Goal: Task Accomplishment & Management: Complete application form

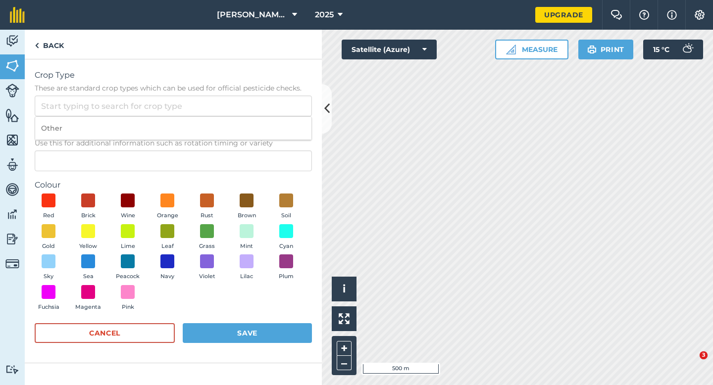
click at [282, 111] on input "Crop Type These are standard crop types which can be used for official pesticid…" at bounding box center [173, 106] width 277 height 21
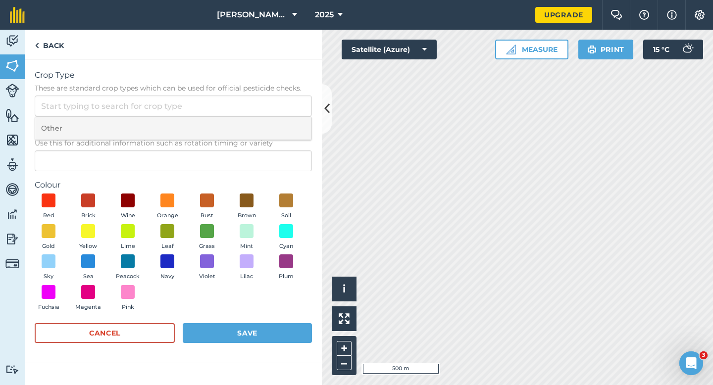
click at [282, 127] on li "Other" at bounding box center [173, 128] width 276 height 23
type input "Other"
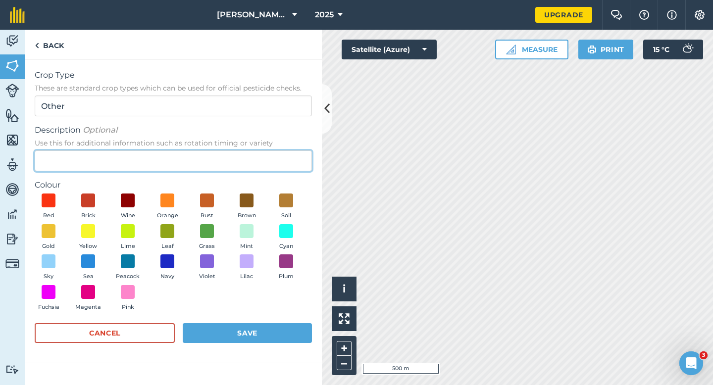
click at [270, 162] on input "Description Optional Use this for additional information such as rotation timin…" at bounding box center [173, 161] width 277 height 21
type input "Radish Seed"
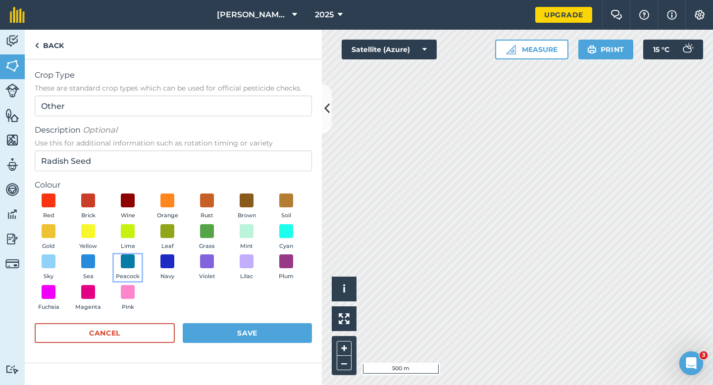
click at [136, 255] on button "Peacock" at bounding box center [128, 268] width 28 height 27
click at [235, 341] on button "Save" at bounding box center [247, 333] width 129 height 20
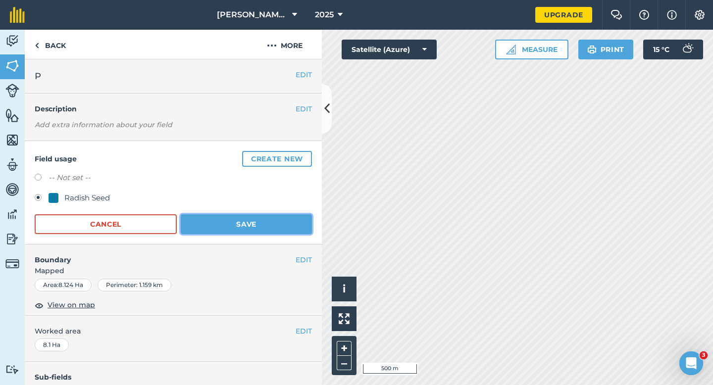
click at [254, 233] on button "Save" at bounding box center [246, 224] width 131 height 20
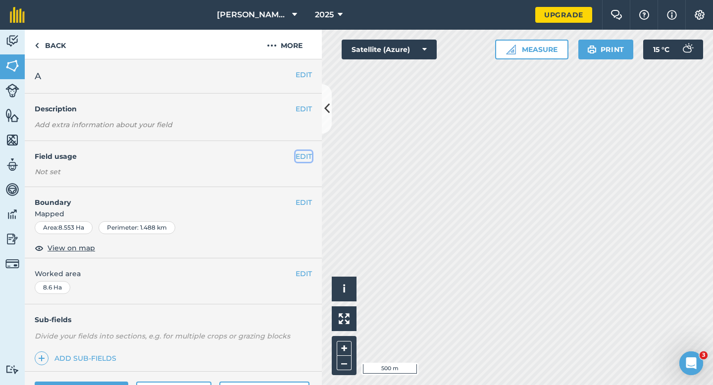
click at [301, 160] on button "EDIT" at bounding box center [304, 156] width 16 height 11
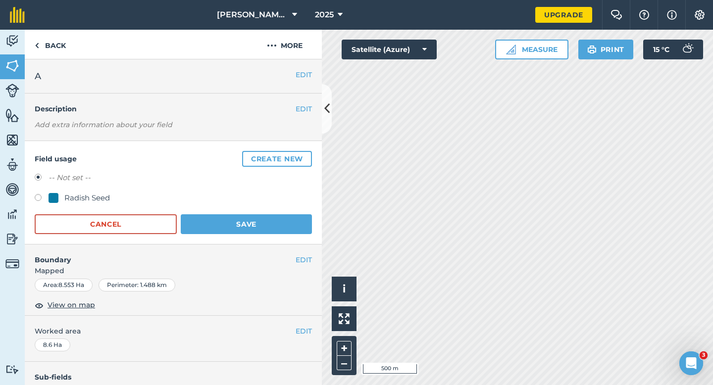
click at [93, 203] on div "Radish Seed" at bounding box center [87, 198] width 46 height 12
radio input "true"
radio input "false"
click at [241, 227] on button "Save" at bounding box center [246, 224] width 131 height 20
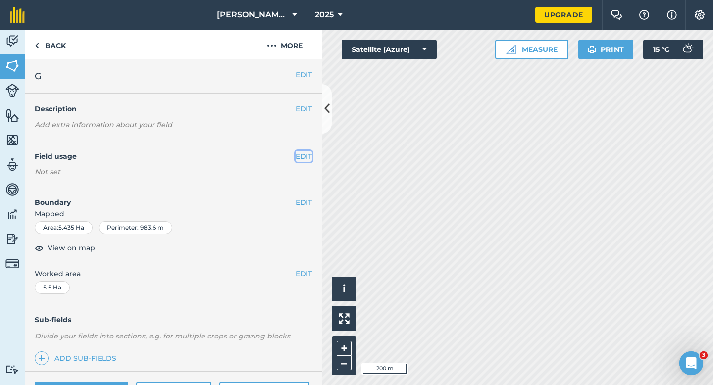
click at [304, 156] on button "EDIT" at bounding box center [304, 156] width 16 height 11
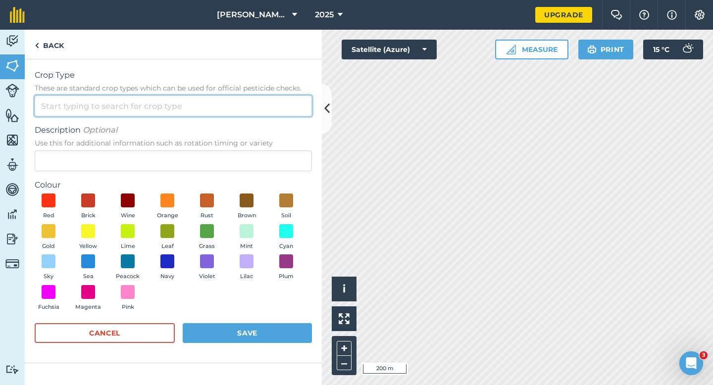
click at [258, 108] on input "Crop Type These are standard crop types which can be used for official pesticid…" at bounding box center [173, 106] width 277 height 21
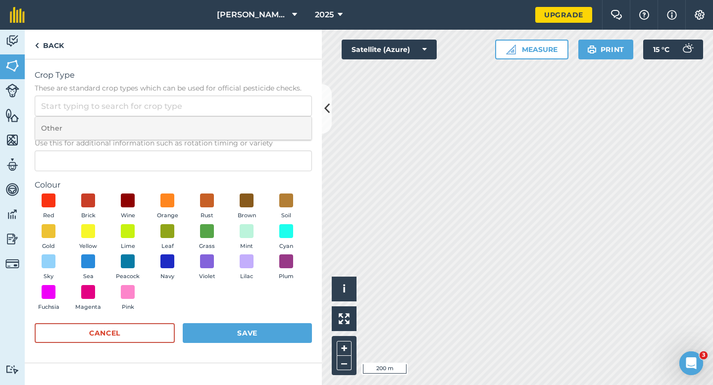
click at [258, 132] on li "Other" at bounding box center [173, 128] width 276 height 23
type input "Other"
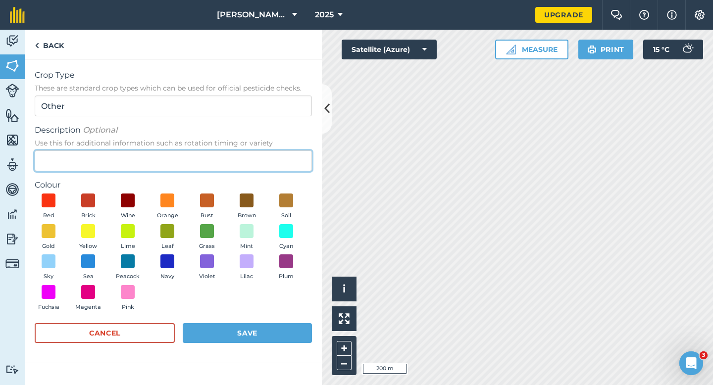
click at [258, 165] on input "Description Optional Use this for additional information such as rotation timin…" at bounding box center [173, 161] width 277 height 21
type input "Chard Seed"
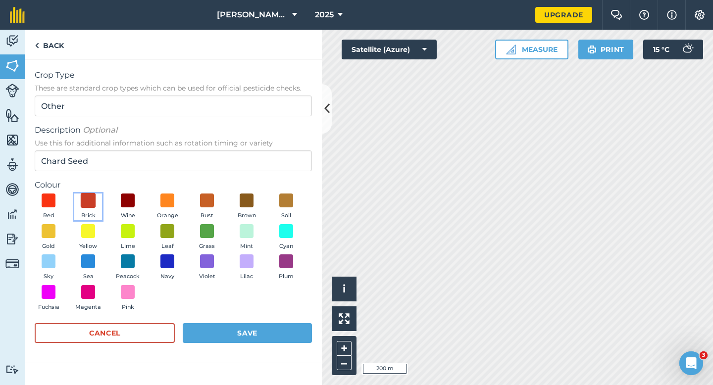
click at [92, 195] on span at bounding box center [88, 200] width 15 height 15
click at [246, 336] on button "Save" at bounding box center [247, 333] width 129 height 20
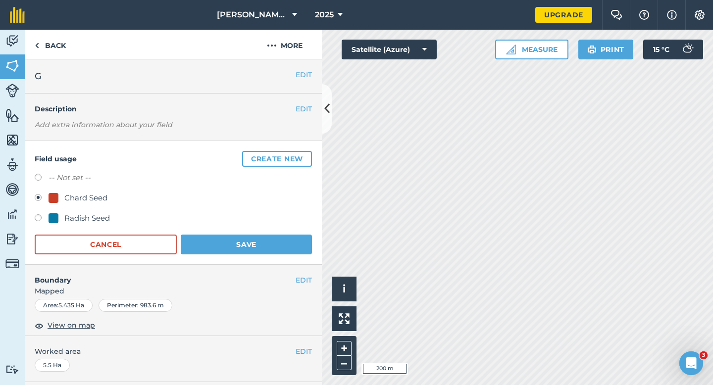
click at [266, 230] on form "-- Not set -- Chard Seed Radish Seed Cancel Save" at bounding box center [173, 213] width 277 height 83
click at [269, 250] on button "Save" at bounding box center [246, 245] width 131 height 20
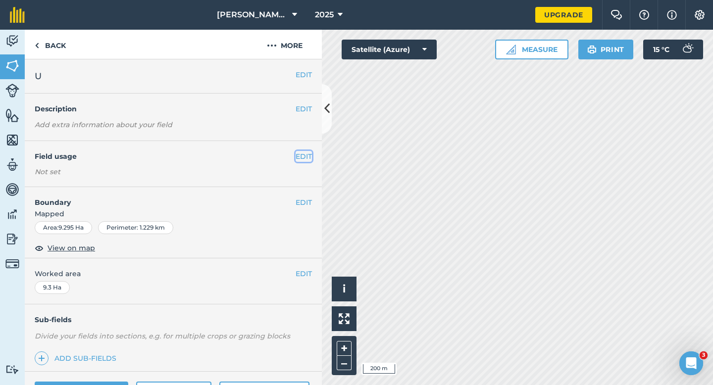
click at [303, 158] on button "EDIT" at bounding box center [304, 156] width 16 height 11
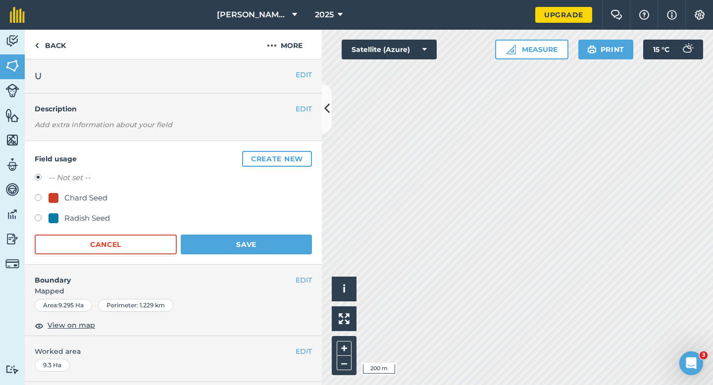
click at [303, 158] on button "Create new" at bounding box center [277, 159] width 70 height 16
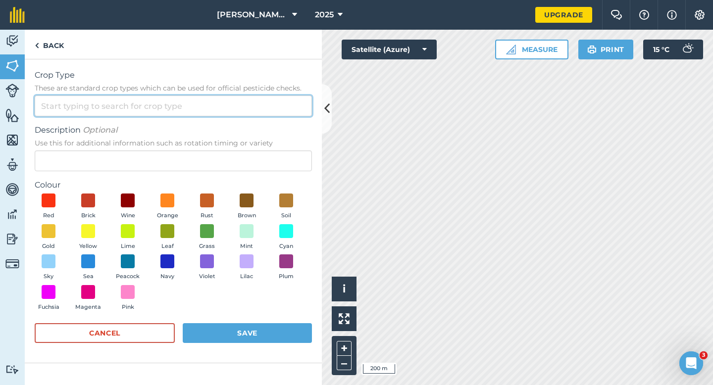
click at [274, 113] on input "Crop Type These are standard crop types which can be used for official pesticid…" at bounding box center [173, 106] width 277 height 21
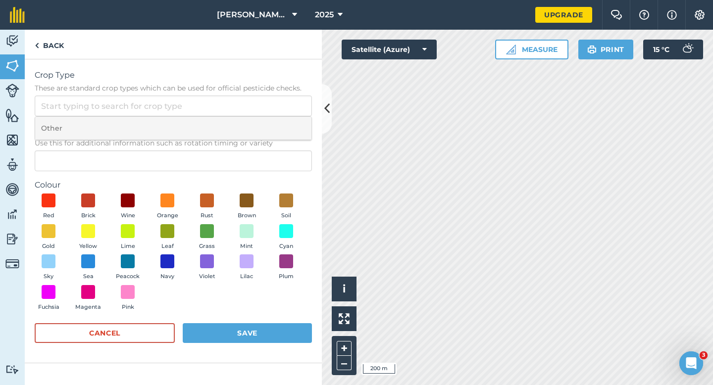
click at [274, 127] on li "Other" at bounding box center [173, 128] width 276 height 23
type input "Other"
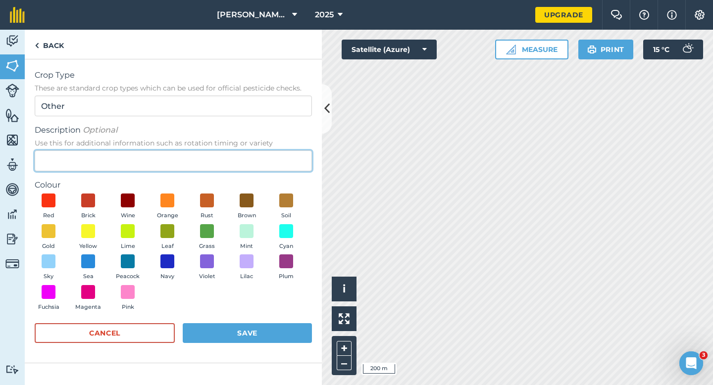
click at [270, 164] on input "Description Optional Use this for additional information such as rotation timin…" at bounding box center [173, 161] width 277 height 21
type input "Broad Bean Seed"
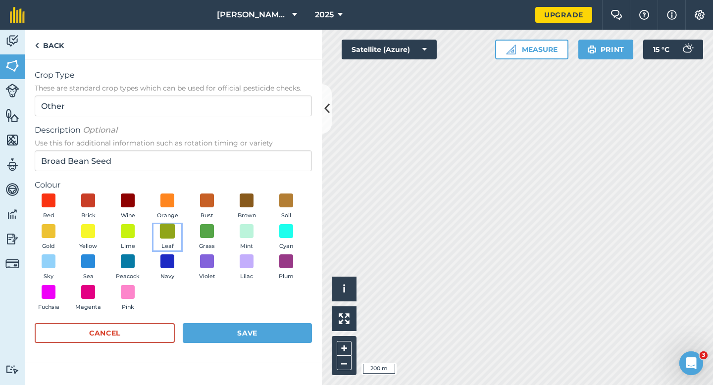
click at [168, 234] on span at bounding box center [167, 230] width 15 height 15
click at [254, 329] on button "Save" at bounding box center [247, 333] width 129 height 20
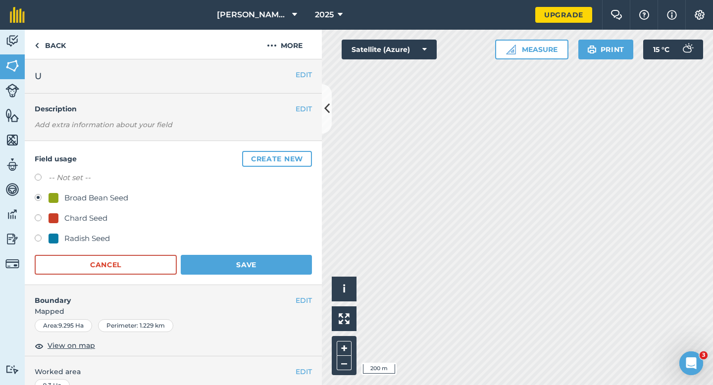
click at [236, 253] on form "-- Not set -- Broad Bean Seed Chard Seed Radish Seed Cancel Save" at bounding box center [173, 223] width 277 height 103
click at [241, 256] on button "Save" at bounding box center [246, 265] width 131 height 20
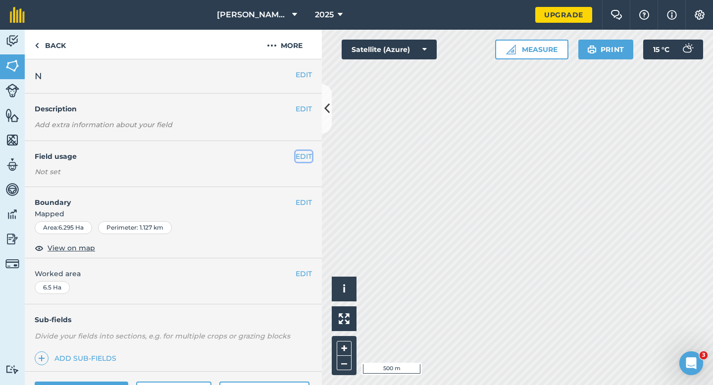
click at [306, 154] on button "EDIT" at bounding box center [304, 156] width 16 height 11
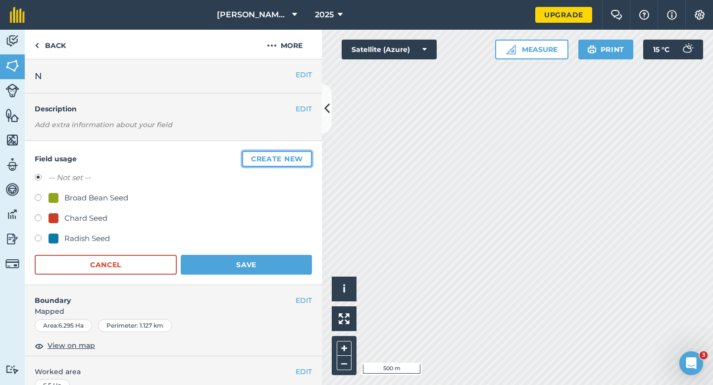
click at [306, 154] on button "Create new" at bounding box center [277, 159] width 70 height 16
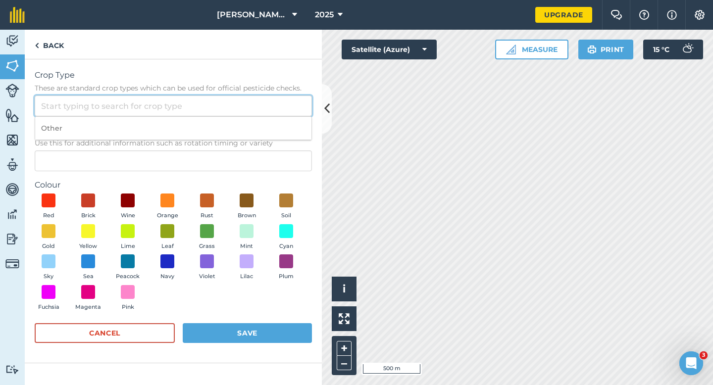
click at [293, 110] on input "Crop Type These are standard crop types which can be used for official pesticid…" at bounding box center [173, 106] width 277 height 21
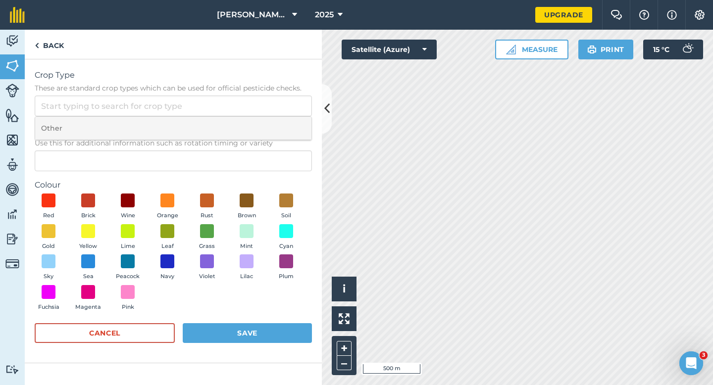
click at [294, 121] on li "Other" at bounding box center [173, 128] width 276 height 23
type input "Other"
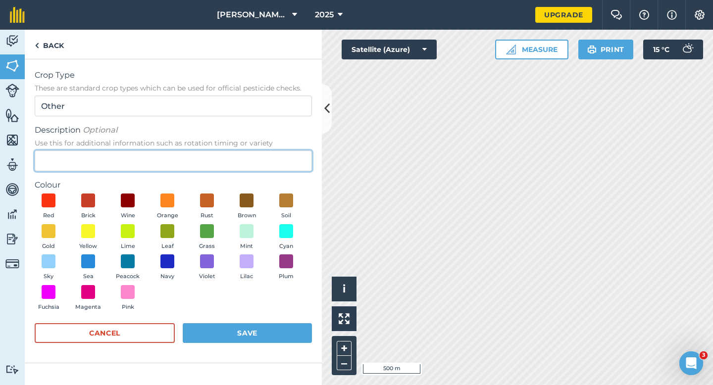
click at [294, 155] on input "Description Optional Use this for additional information such as rotation timin…" at bounding box center [173, 161] width 277 height 21
type input "Lucenre"
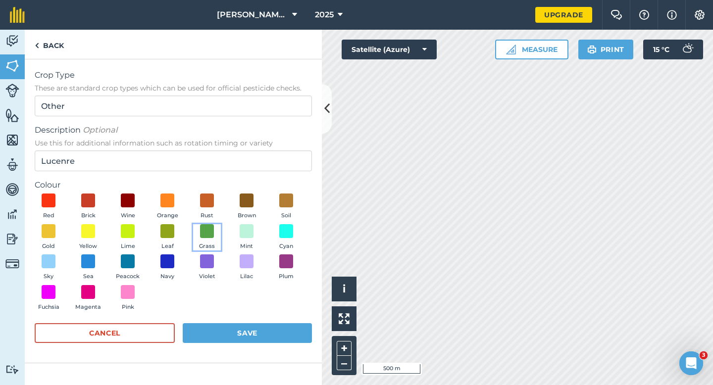
click at [219, 227] on button "Grass" at bounding box center [207, 237] width 28 height 27
click at [239, 316] on form "Crop Type These are standard crop types which can be used for official pesticid…" at bounding box center [173, 211] width 277 height 284
click at [239, 323] on button "Save" at bounding box center [247, 333] width 129 height 20
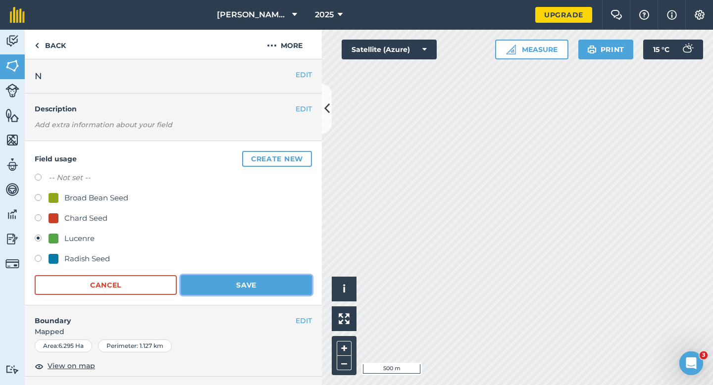
click at [253, 279] on button "Save" at bounding box center [246, 285] width 131 height 20
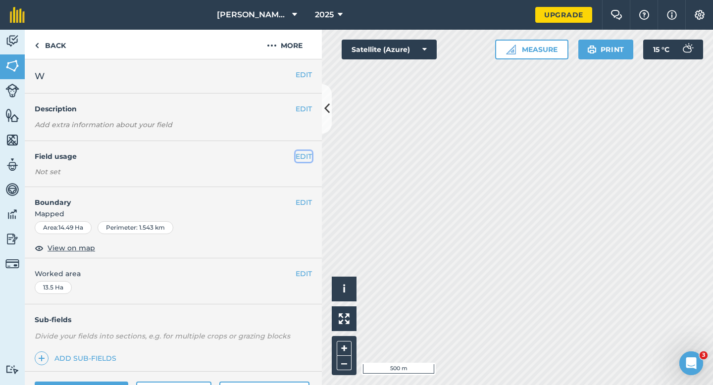
click at [301, 151] on button "EDIT" at bounding box center [304, 156] width 16 height 11
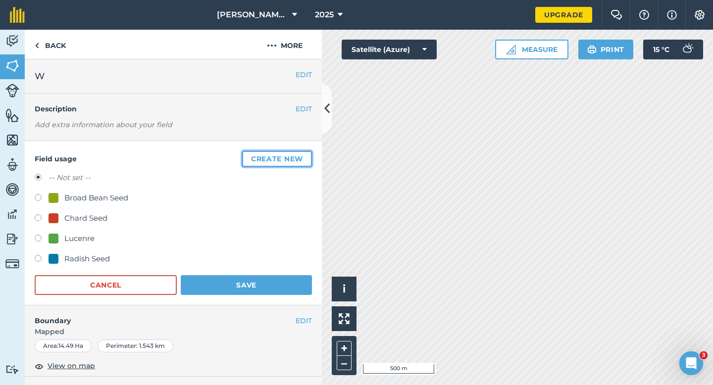
click at [301, 152] on button "Create new" at bounding box center [277, 159] width 70 height 16
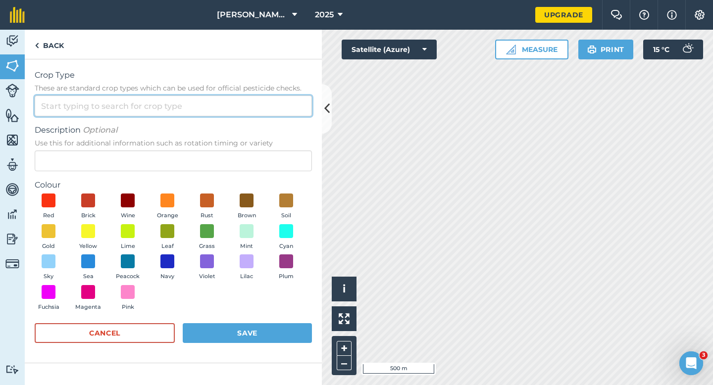
click at [299, 109] on input "Crop Type These are standard crop types which can be used for official pesticid…" at bounding box center [173, 106] width 277 height 21
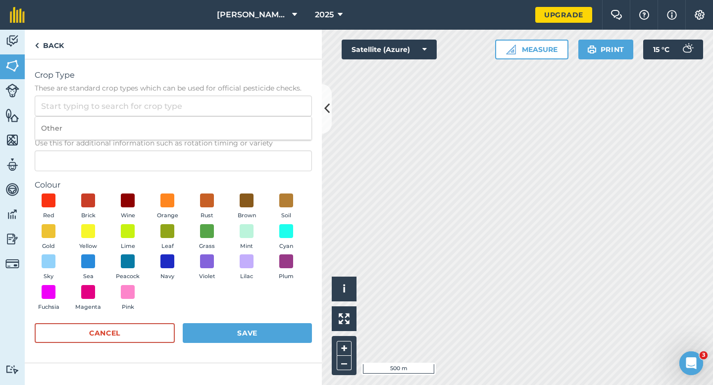
click at [299, 116] on ol "Other" at bounding box center [173, 128] width 277 height 24
click at [299, 121] on form "Crop Type These are standard crop types which can be used for official pesticid…" at bounding box center [173, 211] width 277 height 284
click at [299, 109] on input "Crop Type These are standard crop types which can be used for official pesticid…" at bounding box center [173, 106] width 277 height 21
click at [299, 123] on li "Other" at bounding box center [173, 128] width 276 height 23
type input "Other"
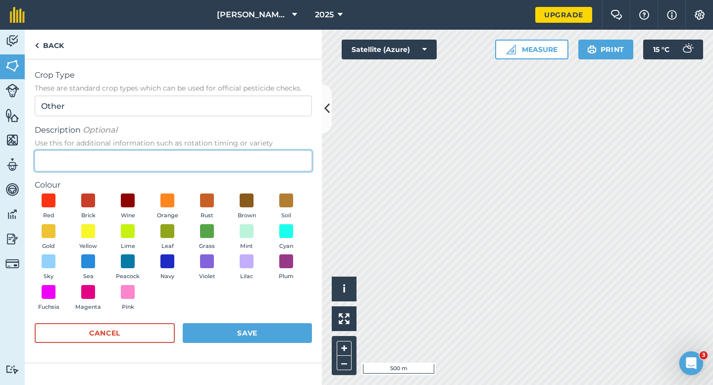
click at [299, 153] on input "Description Optional Use this for additional information such as rotation timin…" at bounding box center [173, 161] width 277 height 21
type input "Clover Seed"
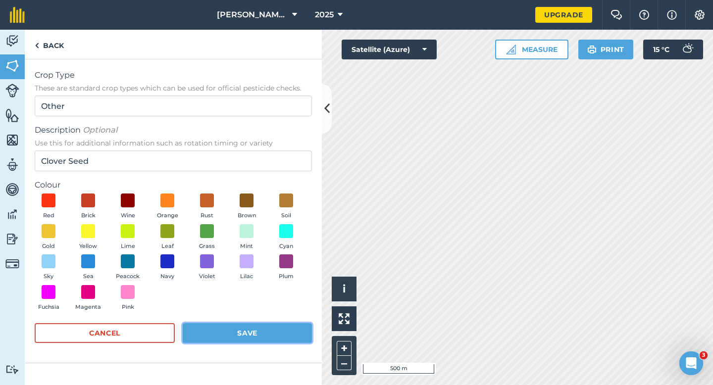
click at [310, 340] on button "Save" at bounding box center [247, 333] width 129 height 20
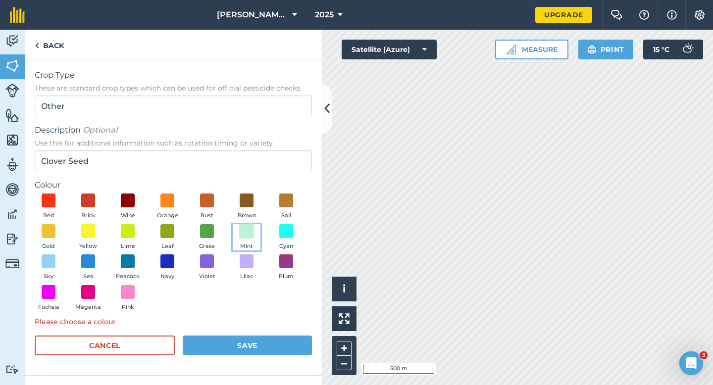
click at [243, 228] on span at bounding box center [246, 230] width 15 height 15
click at [243, 349] on button "Save" at bounding box center [247, 346] width 129 height 20
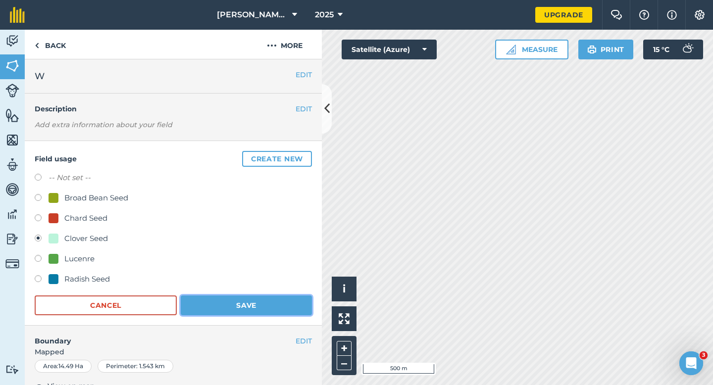
click at [269, 312] on button "Save" at bounding box center [246, 306] width 131 height 20
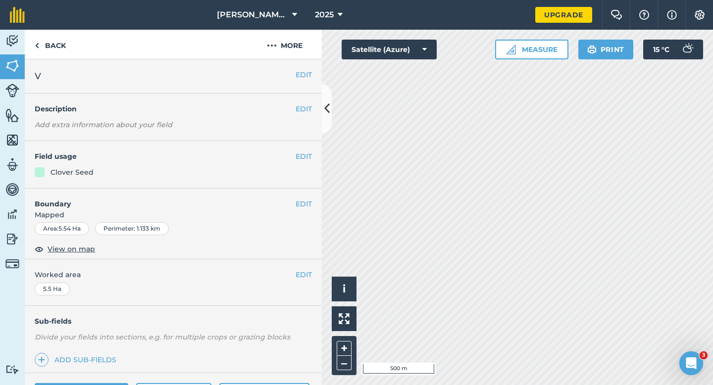
click at [298, 149] on div "EDIT Field usage Clover Seed" at bounding box center [173, 165] width 297 height 48
click at [298, 155] on button "EDIT" at bounding box center [304, 156] width 16 height 11
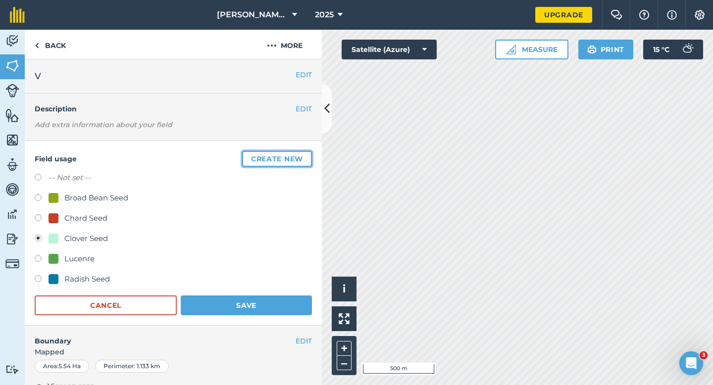
click at [298, 155] on button "Create new" at bounding box center [277, 159] width 70 height 16
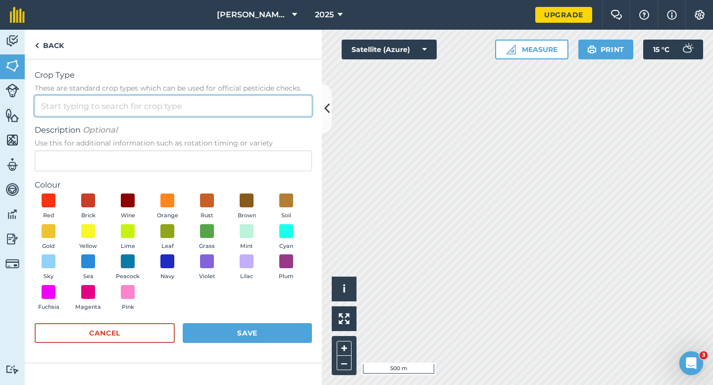
click at [284, 106] on input "Crop Type These are standard crop types which can be used for official pesticid…" at bounding box center [173, 106] width 277 height 21
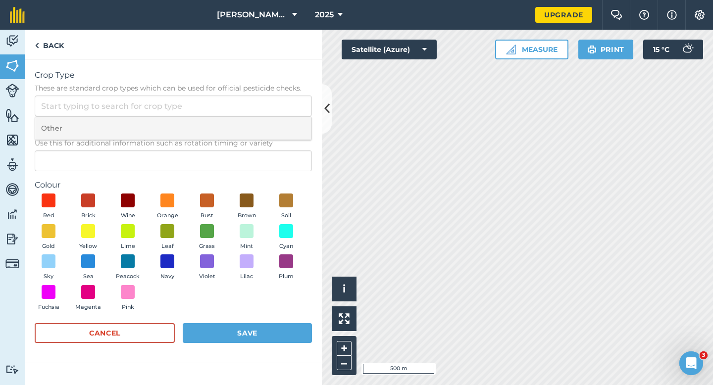
click at [284, 126] on li "Other" at bounding box center [173, 128] width 276 height 23
type input "Other"
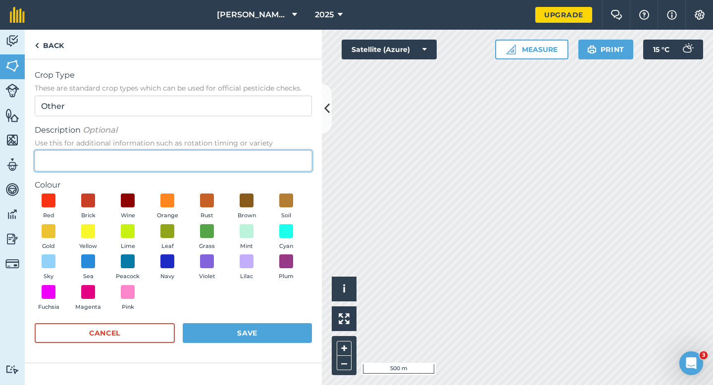
click at [284, 157] on input "Description Optional Use this for additional information such as rotation timin…" at bounding box center [173, 161] width 277 height 21
type input "Barley"
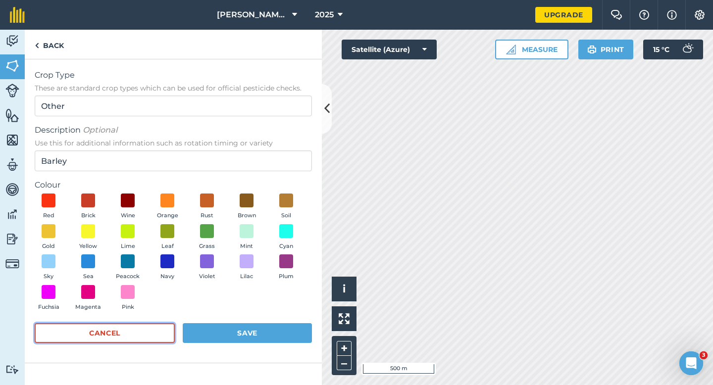
click at [158, 334] on button "Cancel" at bounding box center [105, 333] width 140 height 20
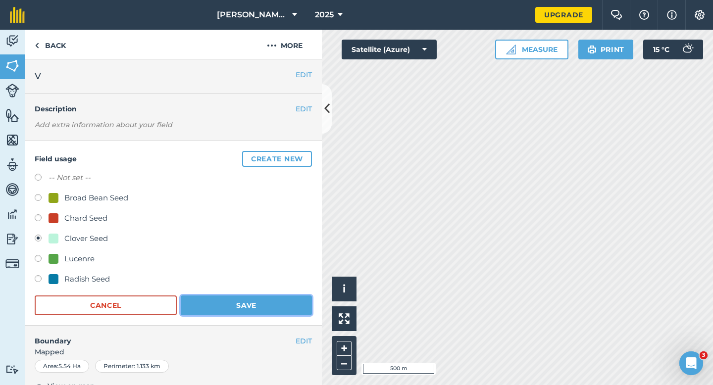
click at [245, 300] on button "Save" at bounding box center [246, 306] width 131 height 20
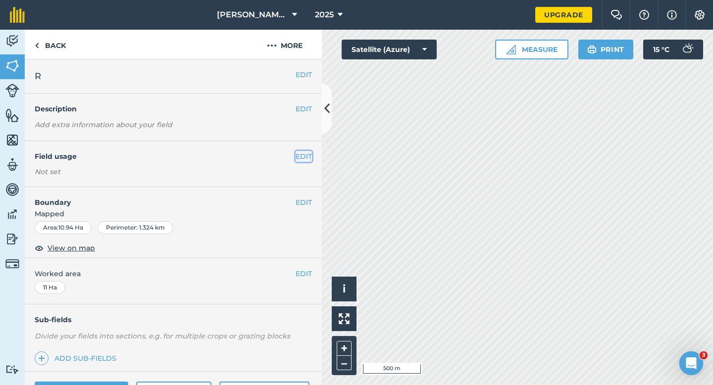
click at [301, 154] on button "EDIT" at bounding box center [304, 156] width 16 height 11
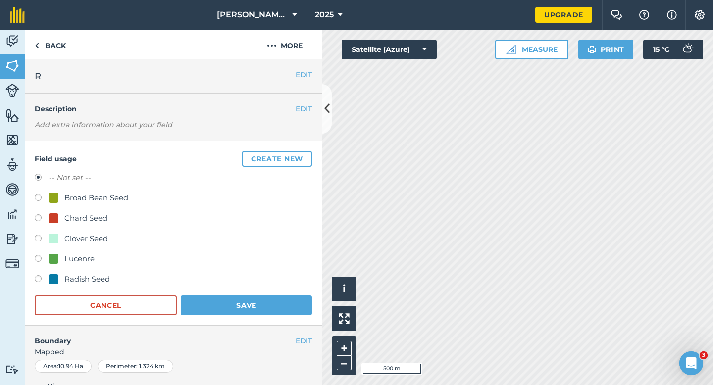
click at [301, 154] on button "Create new" at bounding box center [277, 159] width 70 height 16
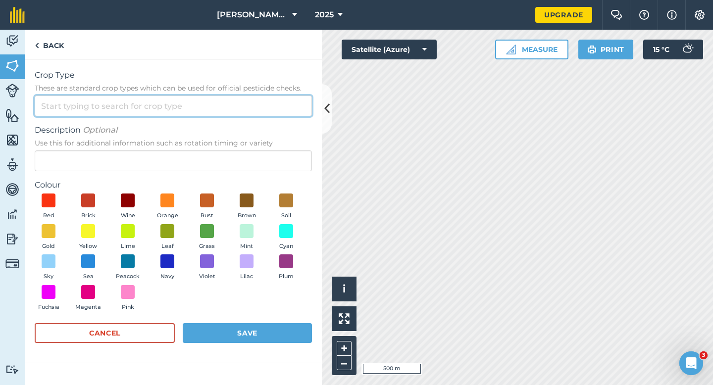
click at [287, 112] on input "Crop Type These are standard crop types which can be used for official pesticid…" at bounding box center [173, 106] width 277 height 21
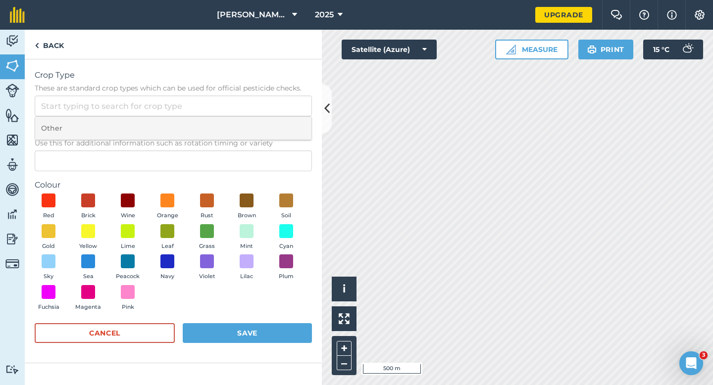
click at [287, 127] on li "Other" at bounding box center [173, 128] width 276 height 23
type input "Other"
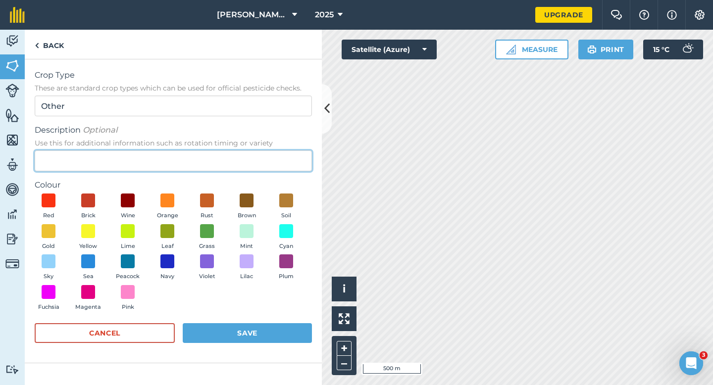
click at [286, 169] on input "Description Optional Use this for additional information such as rotation timin…" at bounding box center [173, 161] width 277 height 21
type input "Wheat"
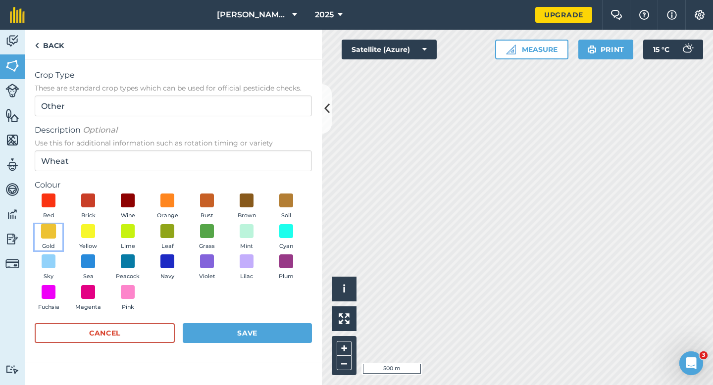
click at [49, 229] on span at bounding box center [48, 230] width 15 height 15
click at [239, 323] on button "Save" at bounding box center [247, 333] width 129 height 20
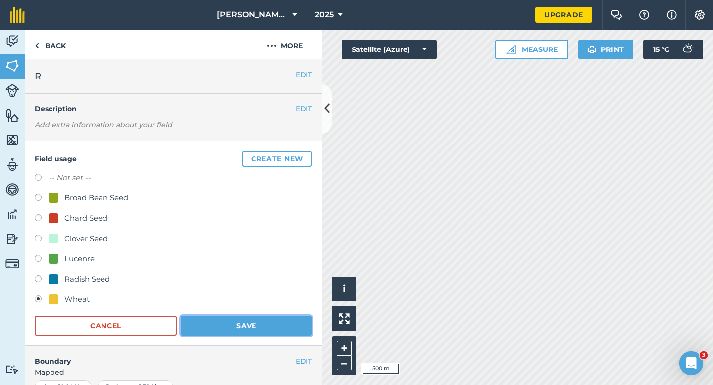
click at [264, 317] on button "Save" at bounding box center [246, 326] width 131 height 20
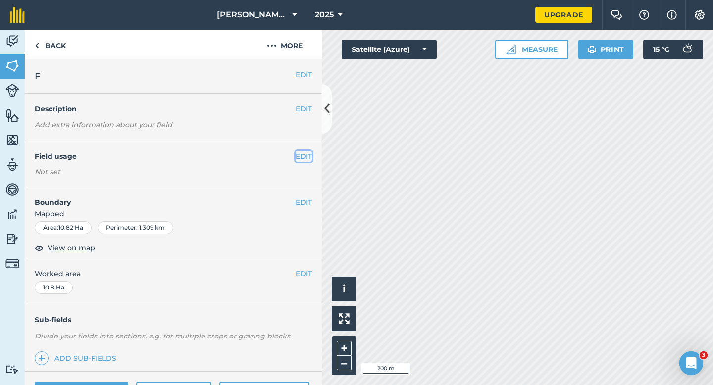
click at [305, 158] on button "EDIT" at bounding box center [304, 156] width 16 height 11
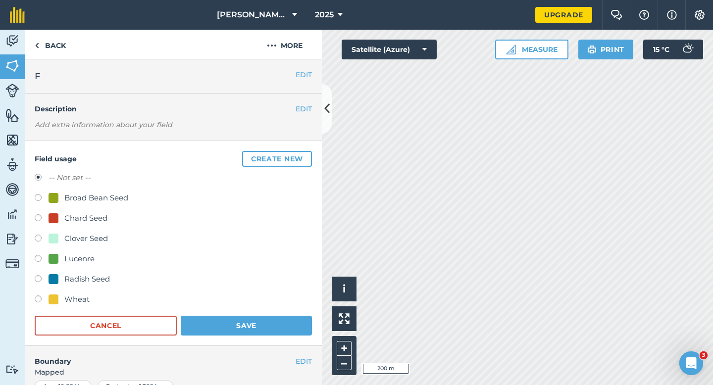
click at [81, 296] on div "Wheat" at bounding box center [76, 300] width 25 height 12
radio input "true"
radio input "false"
click at [246, 317] on button "Save" at bounding box center [246, 326] width 131 height 20
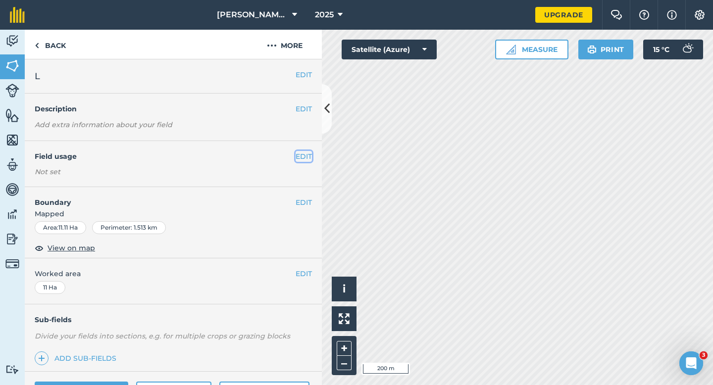
click at [302, 151] on button "EDIT" at bounding box center [304, 156] width 16 height 11
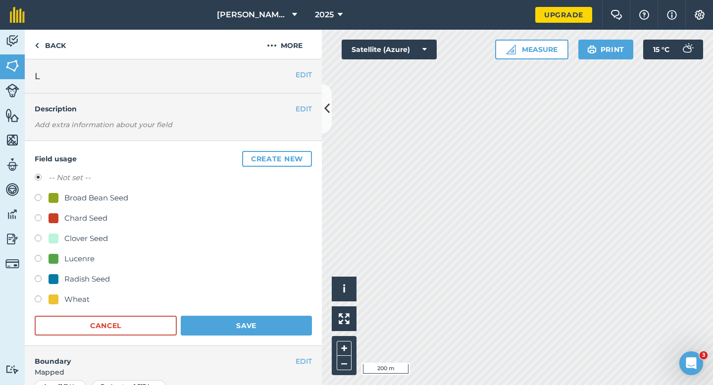
click at [73, 293] on div "-- Not set -- Broad Bean Seed Chard Seed Clover Seed Lucenre Radish Seed Wheat" at bounding box center [173, 240] width 277 height 136
click at [78, 293] on div "-- Not set -- Broad Bean Seed Chard Seed Clover Seed Lucenre Radish Seed Wheat" at bounding box center [173, 240] width 277 height 136
click at [87, 299] on div "Wheat" at bounding box center [76, 300] width 25 height 12
radio input "true"
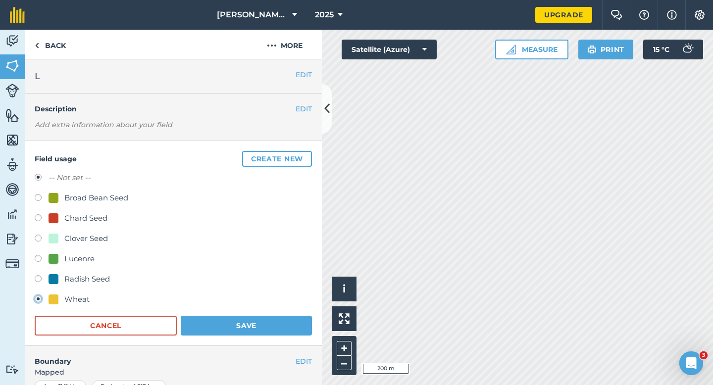
radio input "false"
click at [259, 335] on button "Save" at bounding box center [246, 326] width 131 height 20
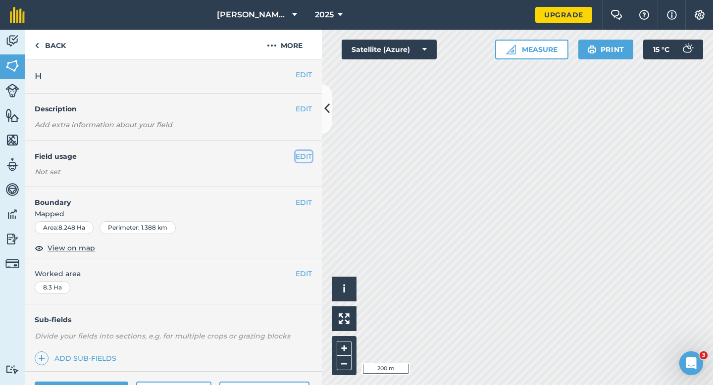
click at [304, 154] on button "EDIT" at bounding box center [304, 156] width 16 height 11
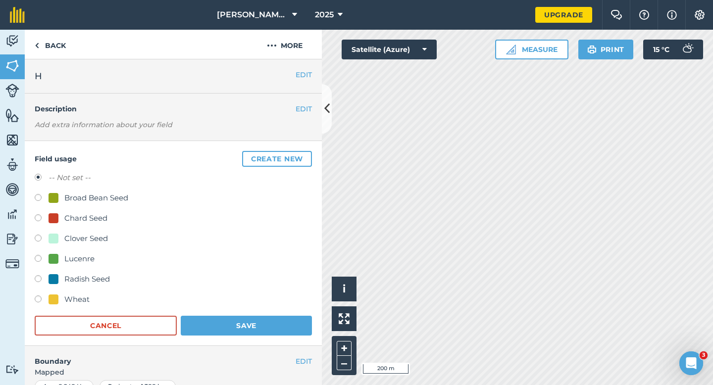
click at [84, 292] on div "-- Not set -- Broad Bean Seed Chard Seed Clover Seed Lucenre Radish Seed Wheat" at bounding box center [173, 240] width 277 height 136
click at [89, 299] on div "Wheat" at bounding box center [76, 300] width 25 height 12
radio input "true"
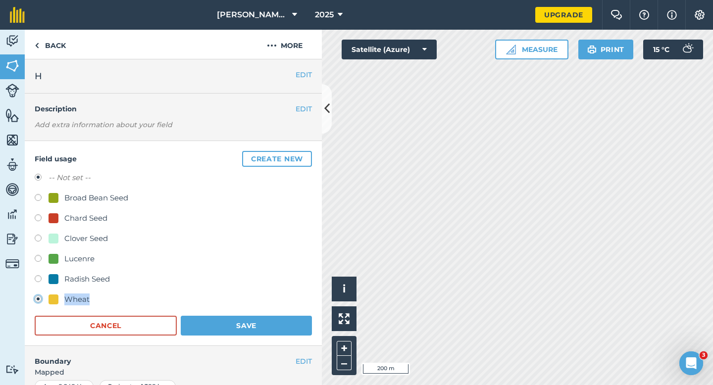
radio input "false"
click at [209, 331] on button "Save" at bounding box center [246, 326] width 131 height 20
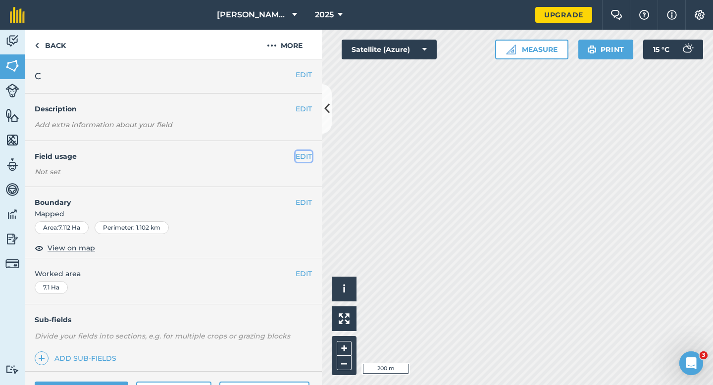
click at [304, 159] on button "EDIT" at bounding box center [304, 156] width 16 height 11
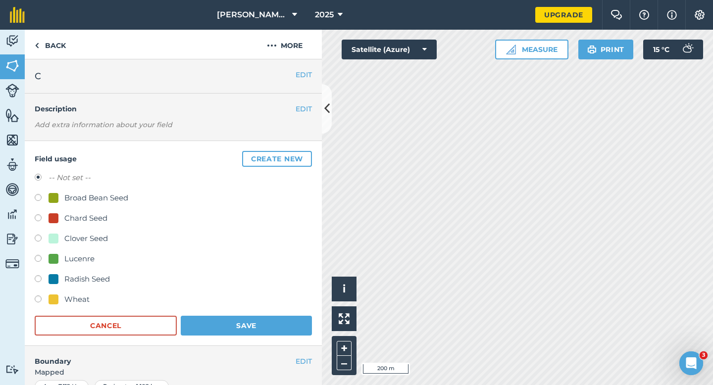
click at [304, 159] on button "Create new" at bounding box center [277, 159] width 70 height 16
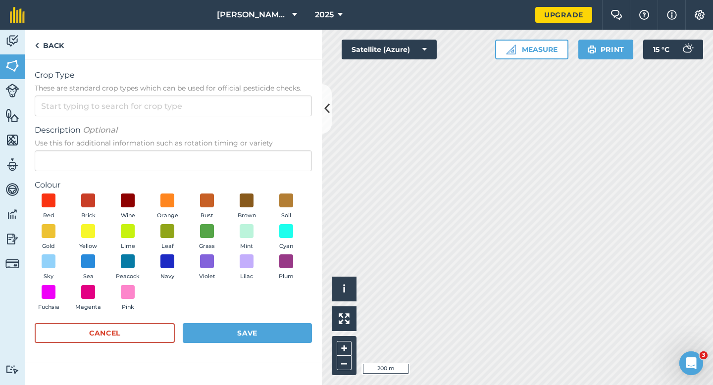
click at [149, 343] on div "Cancel Save" at bounding box center [173, 338] width 277 height 30
click at [149, 336] on button "Cancel" at bounding box center [105, 333] width 140 height 20
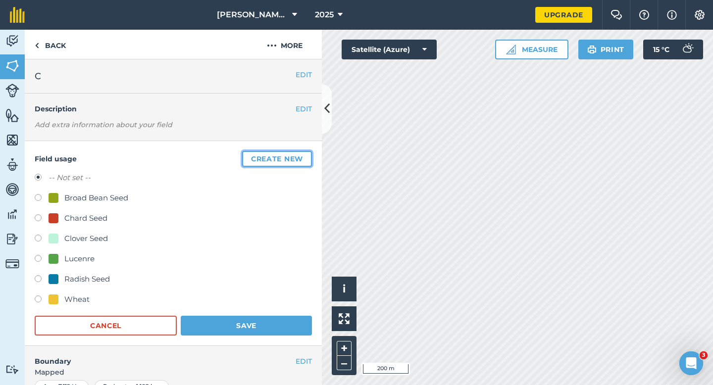
click at [263, 164] on button "Create new" at bounding box center [277, 159] width 70 height 16
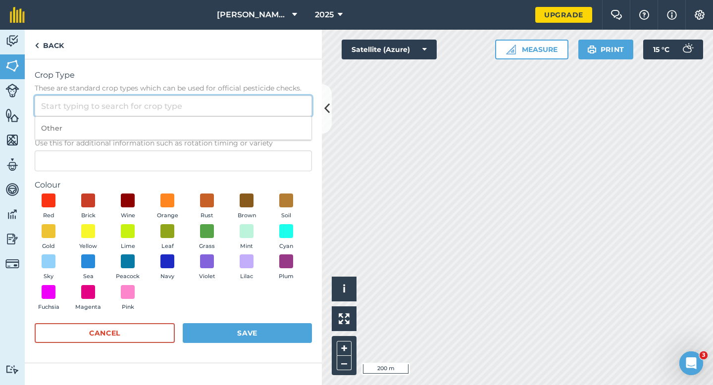
click at [249, 109] on input "Crop Type These are standard crop types which can be used for official pesticid…" at bounding box center [173, 106] width 277 height 21
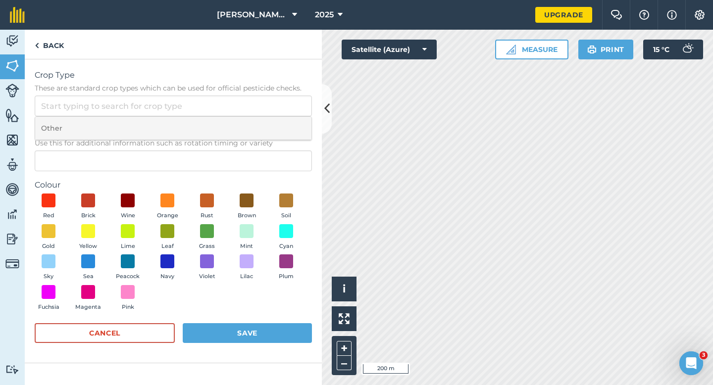
click at [249, 118] on li "Other" at bounding box center [173, 128] width 276 height 23
type input "Other"
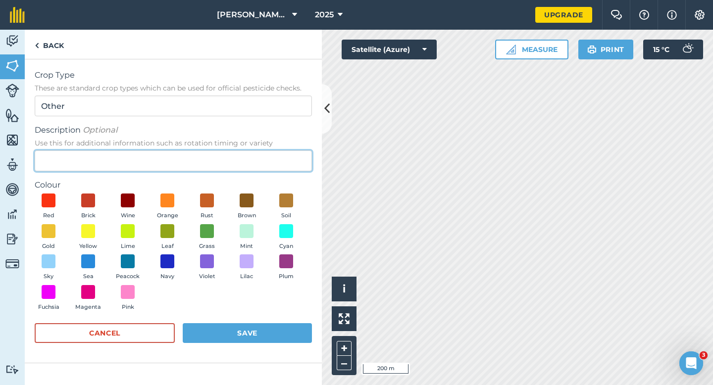
click at [249, 162] on input "Description Optional Use this for additional information such as rotation timin…" at bounding box center [173, 161] width 277 height 21
type input "Grass Seed"
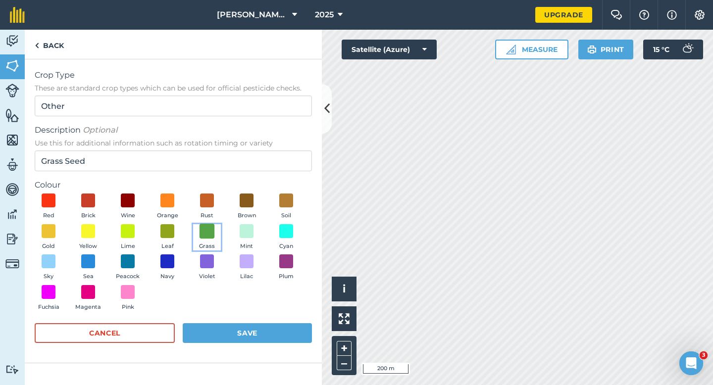
click at [214, 226] on span at bounding box center [207, 230] width 15 height 15
click at [259, 334] on button "Save" at bounding box center [247, 333] width 129 height 20
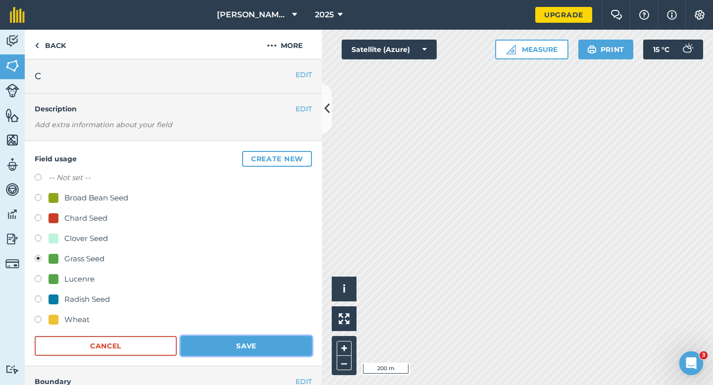
click at [269, 354] on button "Save" at bounding box center [246, 346] width 131 height 20
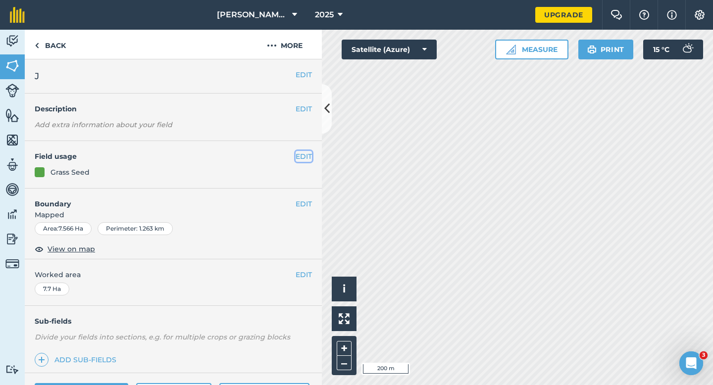
click at [302, 161] on button "EDIT" at bounding box center [304, 156] width 16 height 11
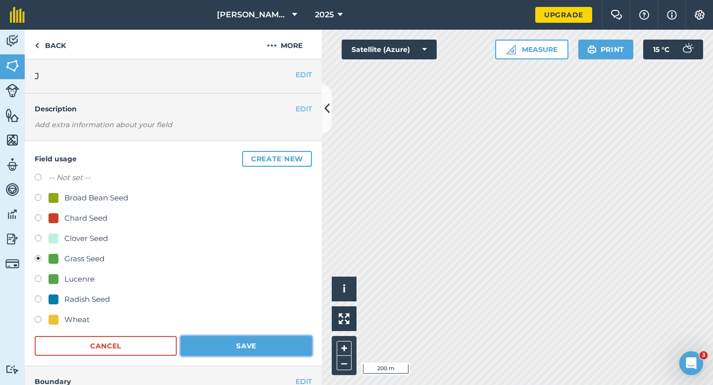
click at [236, 347] on button "Save" at bounding box center [246, 346] width 131 height 20
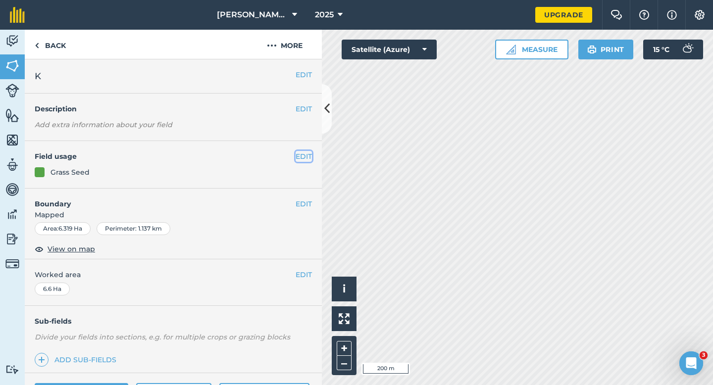
click at [299, 154] on button "EDIT" at bounding box center [304, 156] width 16 height 11
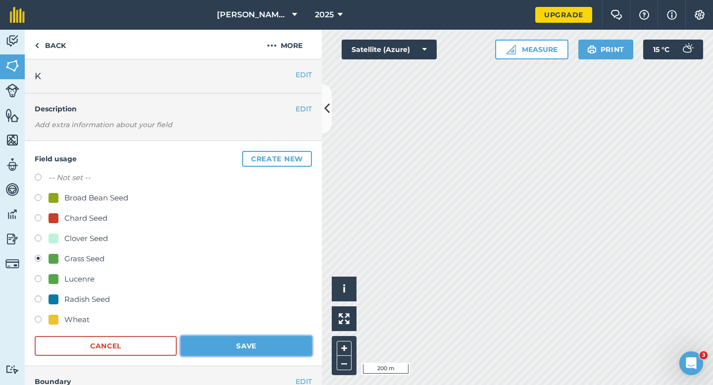
click at [225, 350] on button "Save" at bounding box center [246, 346] width 131 height 20
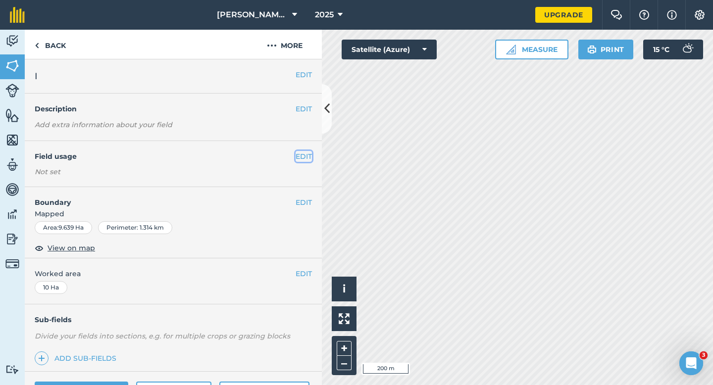
click at [305, 155] on button "EDIT" at bounding box center [304, 156] width 16 height 11
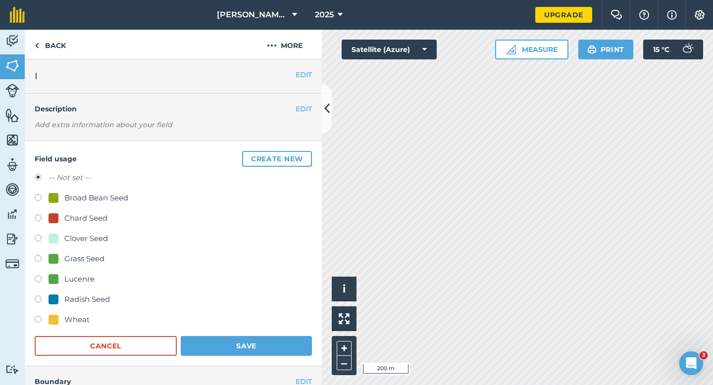
click at [78, 237] on div "Clover Seed" at bounding box center [86, 239] width 44 height 12
radio input "true"
radio input "false"
click at [262, 356] on button "Save" at bounding box center [246, 346] width 131 height 20
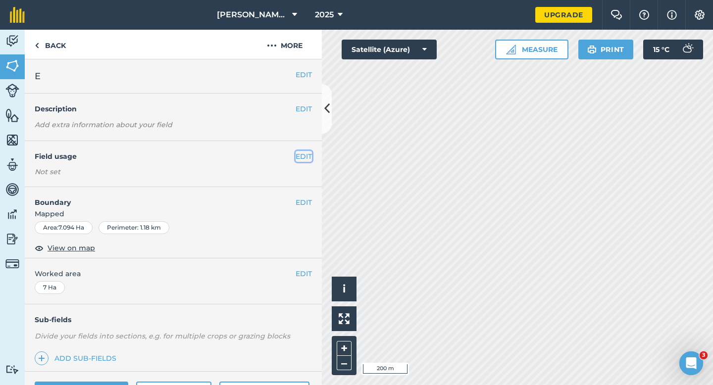
click at [303, 159] on button "EDIT" at bounding box center [304, 156] width 16 height 11
click at [306, 154] on button "EDIT" at bounding box center [304, 156] width 16 height 11
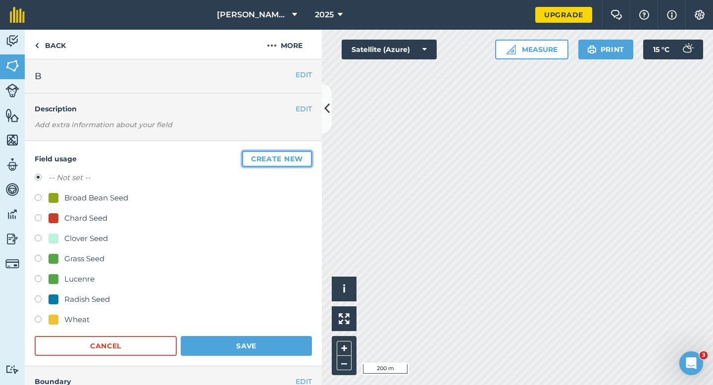
click at [306, 154] on button "Create new" at bounding box center [277, 159] width 70 height 16
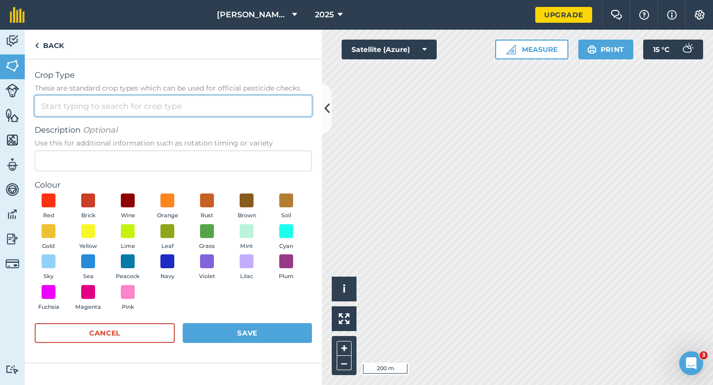
click at [271, 114] on input "Crop Type These are standard crop types which can be used for official pesticid…" at bounding box center [173, 106] width 277 height 21
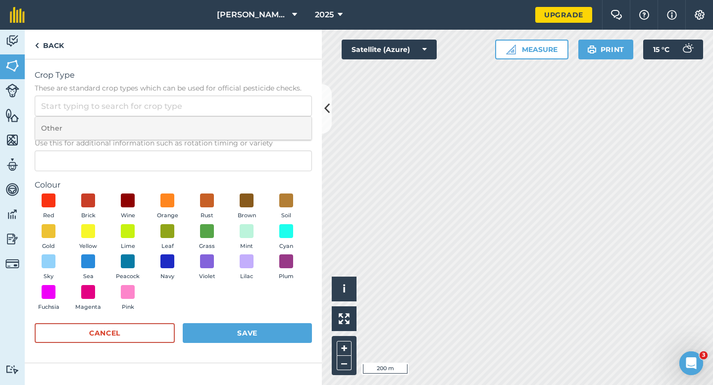
click at [271, 123] on li "Other" at bounding box center [173, 128] width 276 height 23
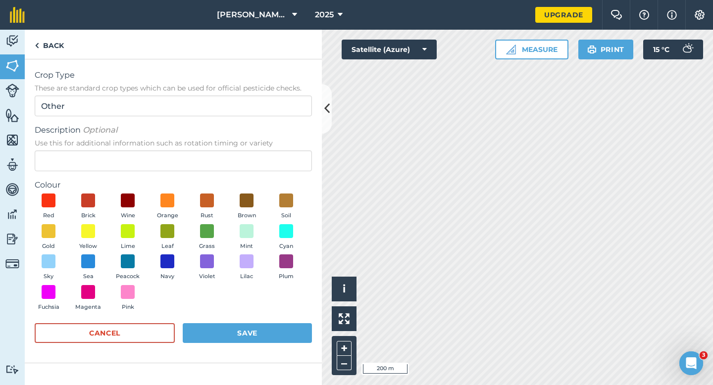
type input "Other"
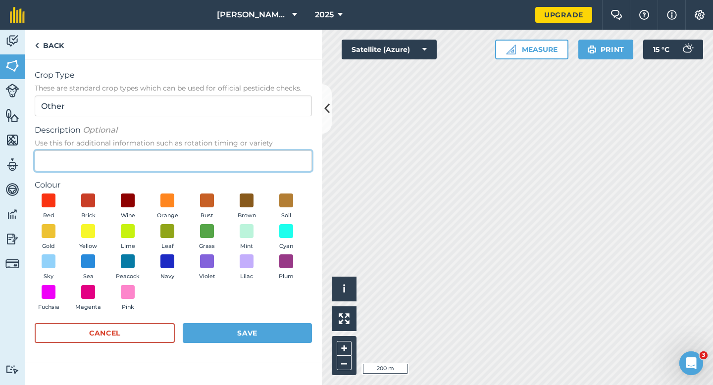
click at [271, 165] on input "Description Optional Use this for additional information such as rotation timin…" at bounding box center [173, 161] width 277 height 21
type input "Watties Beans"
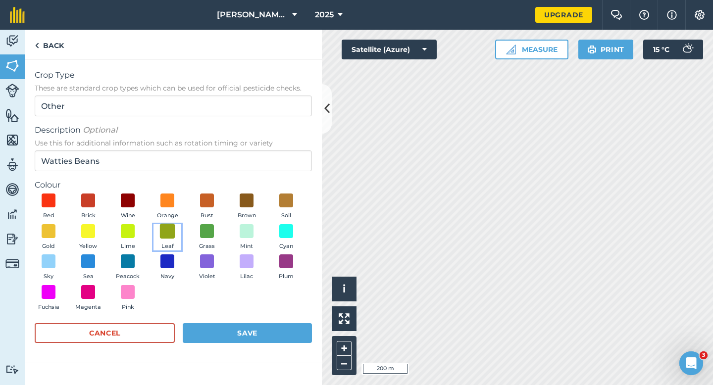
click at [162, 227] on span at bounding box center [167, 230] width 15 height 15
click at [239, 326] on button "Save" at bounding box center [247, 333] width 129 height 20
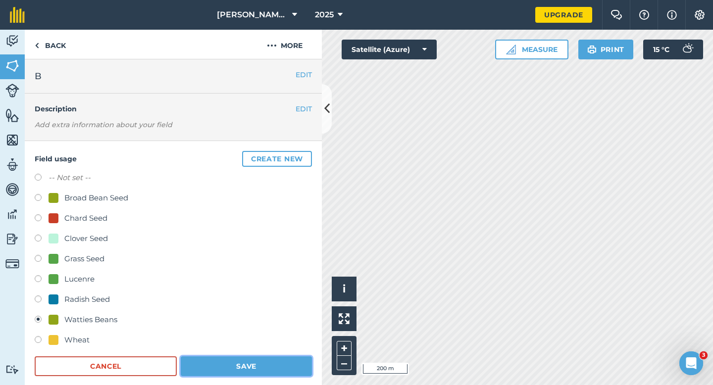
click at [279, 370] on button "Save" at bounding box center [246, 367] width 131 height 20
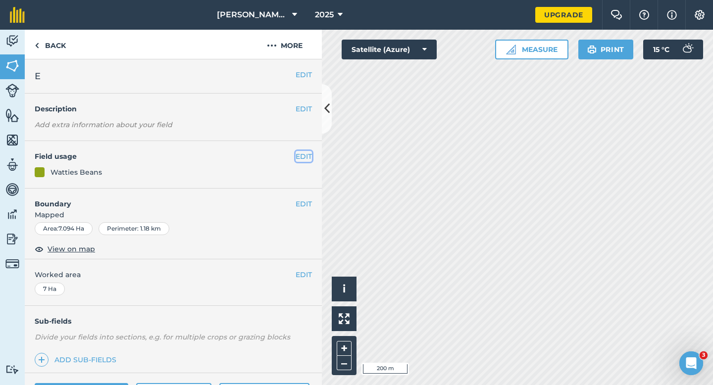
click at [307, 159] on button "EDIT" at bounding box center [304, 156] width 16 height 11
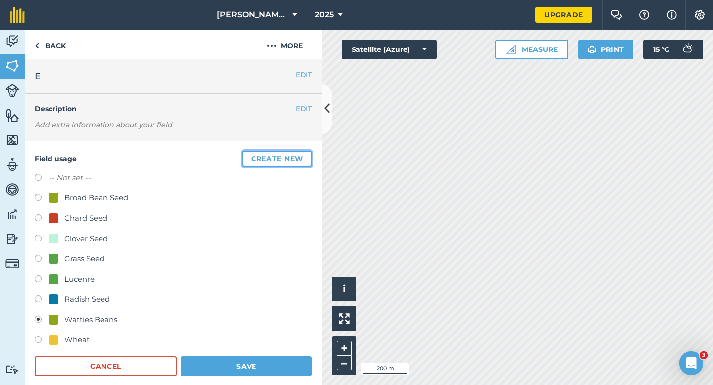
click at [307, 159] on button "Create new" at bounding box center [277, 159] width 70 height 16
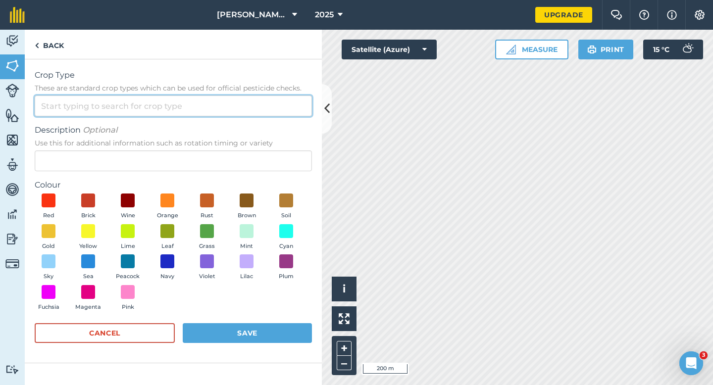
click at [237, 113] on input "Crop Type These are standard crop types which can be used for official pesticid…" at bounding box center [173, 106] width 277 height 21
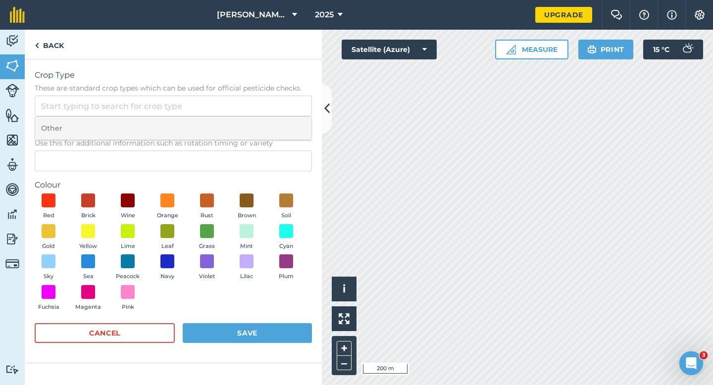
click at [237, 120] on li "Other" at bounding box center [173, 128] width 276 height 23
type input "Other"
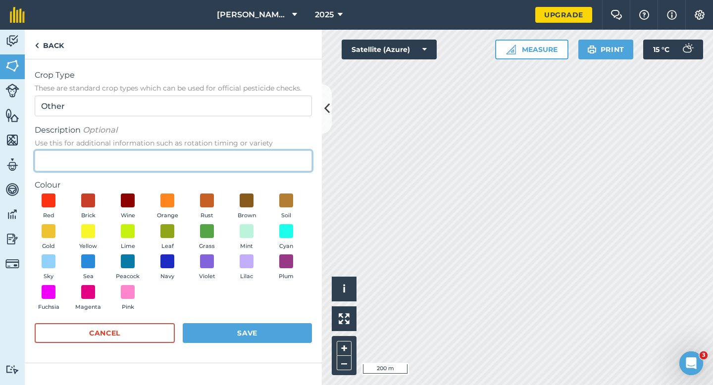
click at [237, 158] on input "Description Optional Use this for additional information such as rotation timin…" at bounding box center [173, 161] width 277 height 21
click at [237, 157] on input "Description Optional Use this for additional information such as rotation timin…" at bounding box center [173, 161] width 277 height 21
type input "Watties Broad Beans & Baby Carrots"
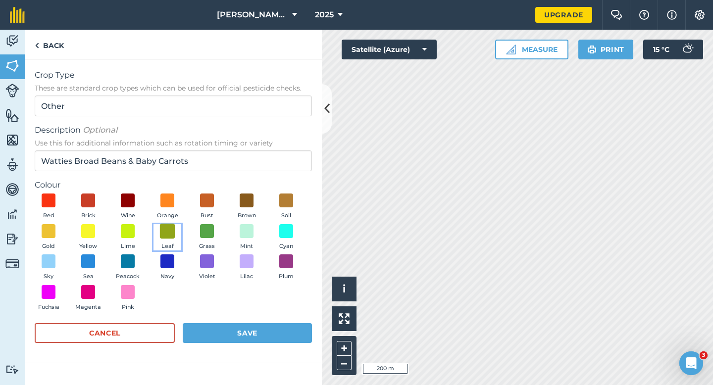
click at [163, 229] on span at bounding box center [167, 230] width 15 height 15
click at [249, 327] on button "Save" at bounding box center [247, 333] width 129 height 20
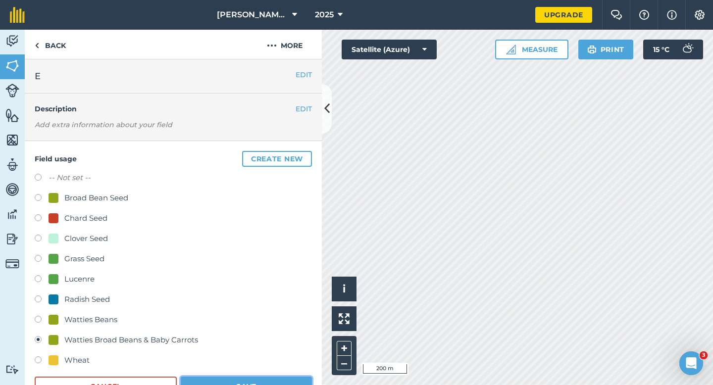
click at [272, 384] on button "Save" at bounding box center [246, 387] width 131 height 20
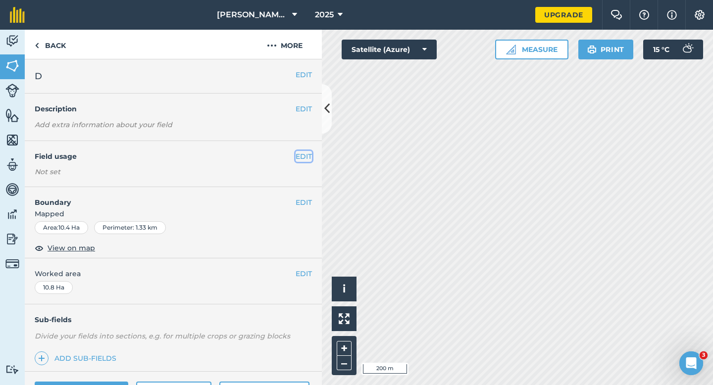
click at [299, 159] on button "EDIT" at bounding box center [304, 156] width 16 height 11
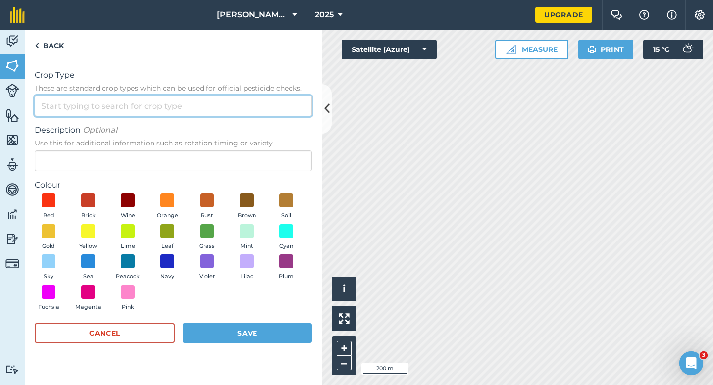
click at [265, 108] on input "Crop Type These are standard crop types which can be used for official pesticid…" at bounding box center [173, 106] width 277 height 21
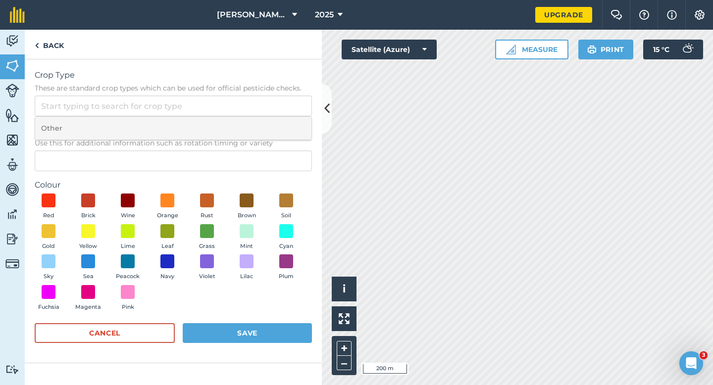
click at [265, 122] on li "Other" at bounding box center [173, 128] width 276 height 23
type input "Other"
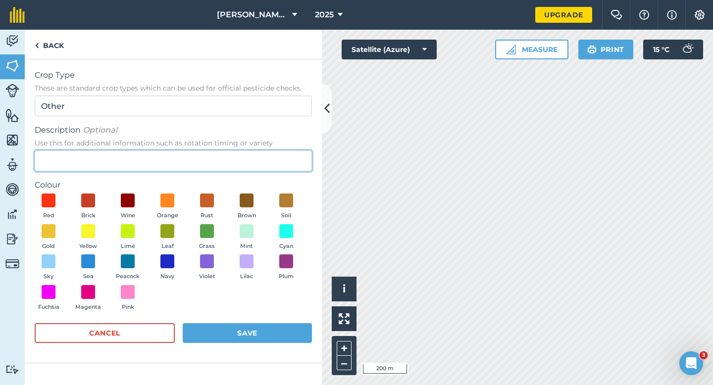
click at [265, 167] on input "Description Optional Use this for additional information such as rotation timin…" at bounding box center [173, 161] width 277 height 21
type input "Watties Peas"
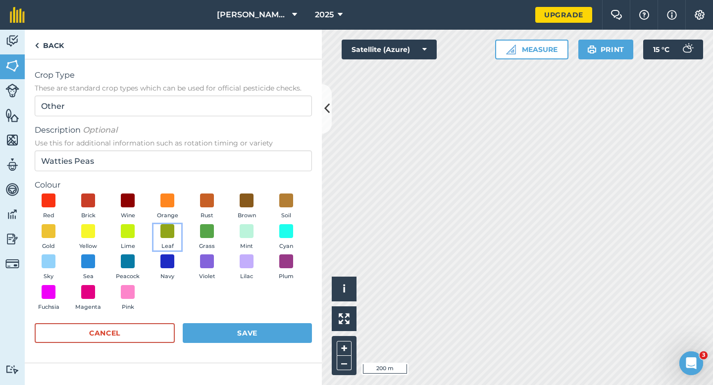
click at [160, 240] on button "Leaf" at bounding box center [168, 237] width 28 height 27
click at [224, 331] on button "Save" at bounding box center [247, 333] width 129 height 20
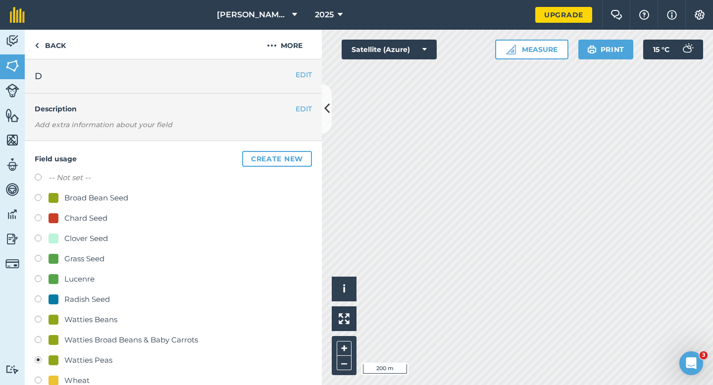
scroll to position [86, 0]
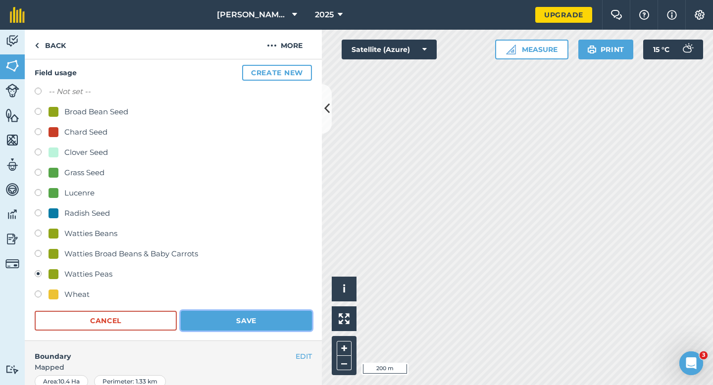
click at [274, 322] on button "Save" at bounding box center [246, 321] width 131 height 20
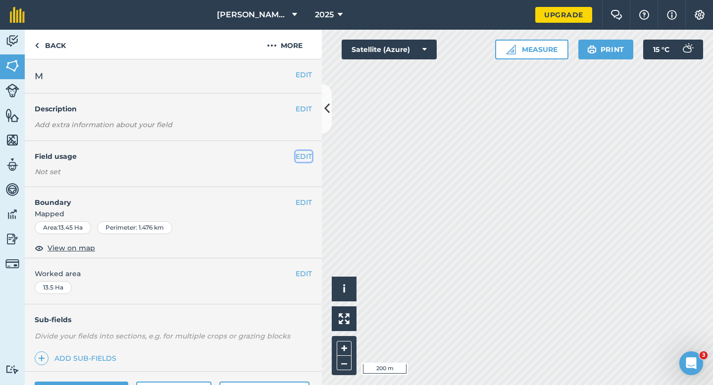
click at [300, 153] on button "EDIT" at bounding box center [304, 156] width 16 height 11
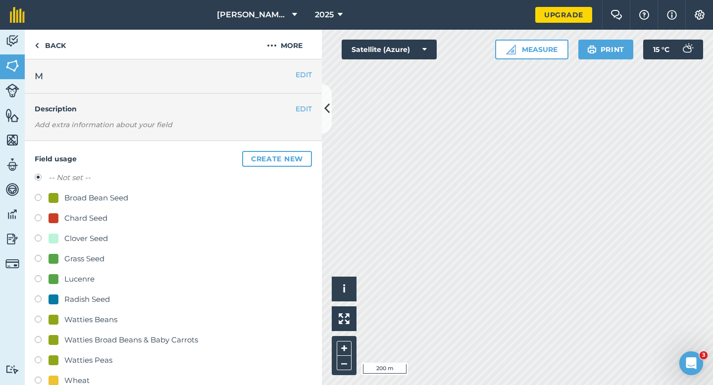
click at [81, 258] on div "Grass Seed" at bounding box center [84, 259] width 40 height 12
radio input "true"
radio input "false"
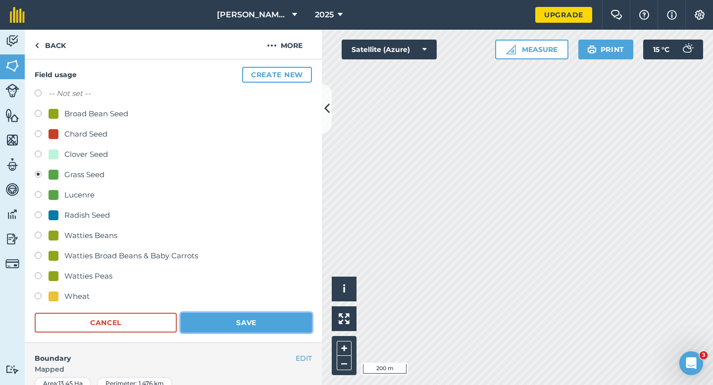
click at [230, 322] on button "Save" at bounding box center [246, 323] width 131 height 20
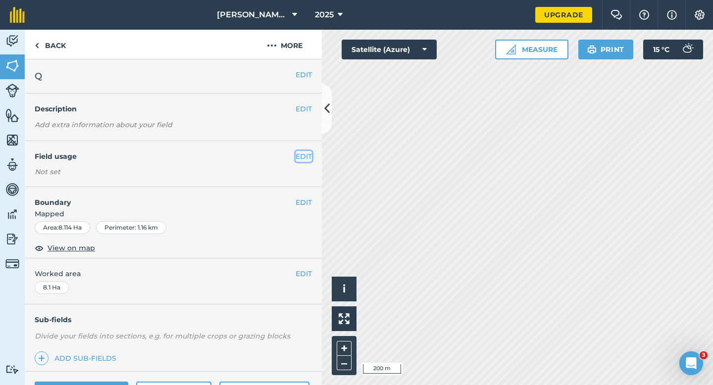
click at [299, 155] on button "EDIT" at bounding box center [304, 156] width 16 height 11
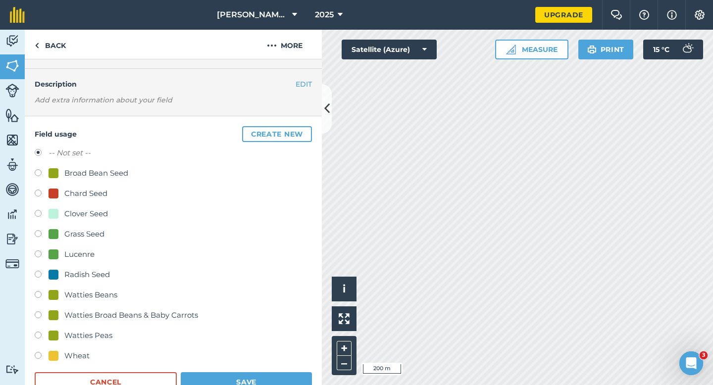
scroll to position [33, 0]
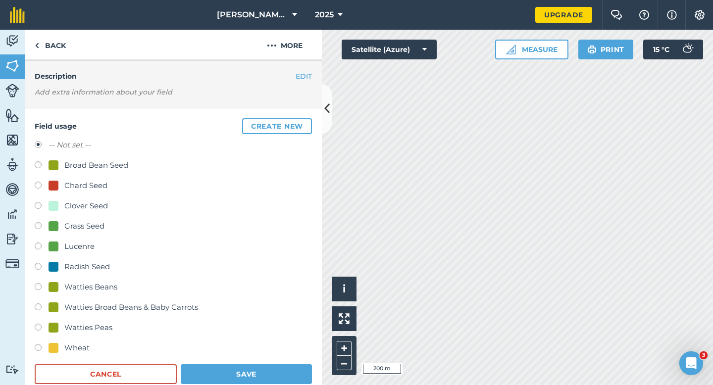
click at [95, 328] on div "Watties Peas" at bounding box center [88, 328] width 48 height 12
radio input "true"
radio input "false"
click at [258, 368] on button "Save" at bounding box center [246, 375] width 131 height 20
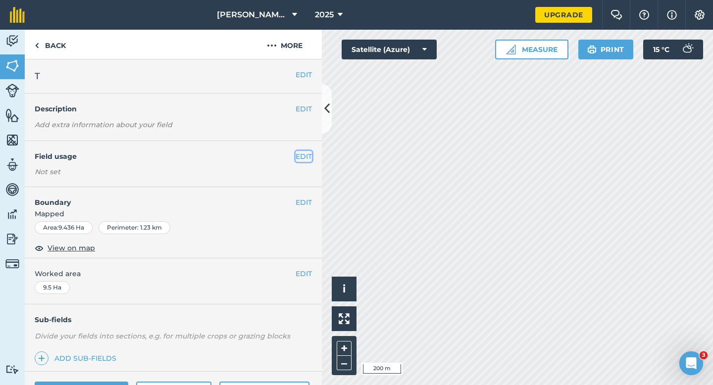
click at [302, 157] on button "EDIT" at bounding box center [304, 156] width 16 height 11
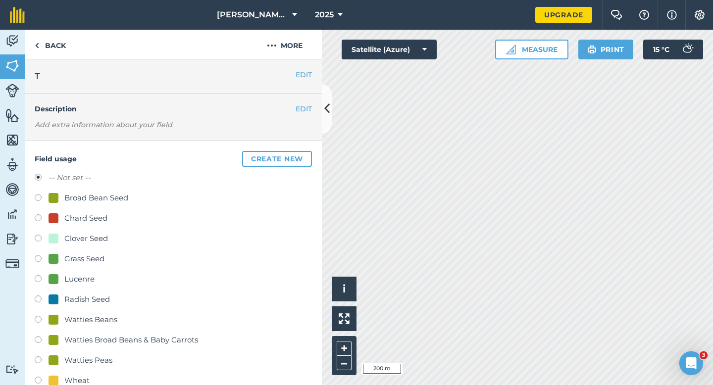
click at [95, 356] on div "Watties Peas" at bounding box center [88, 361] width 48 height 12
radio input "true"
radio input "false"
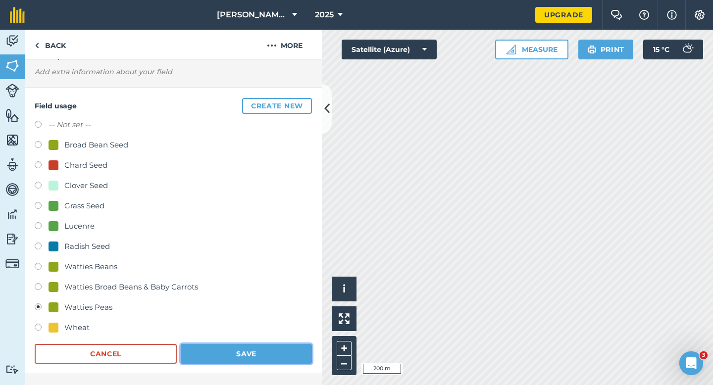
click at [236, 353] on button "Save" at bounding box center [246, 354] width 131 height 20
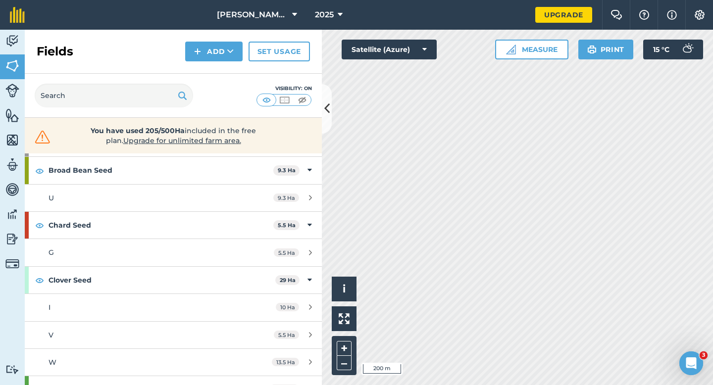
scroll to position [51, 0]
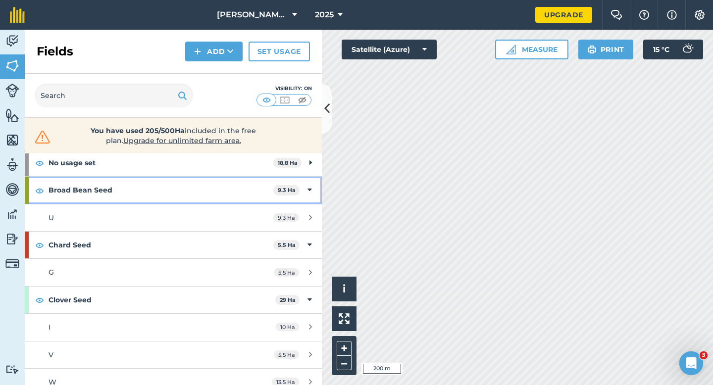
click at [311, 188] on icon at bounding box center [310, 190] width 4 height 11
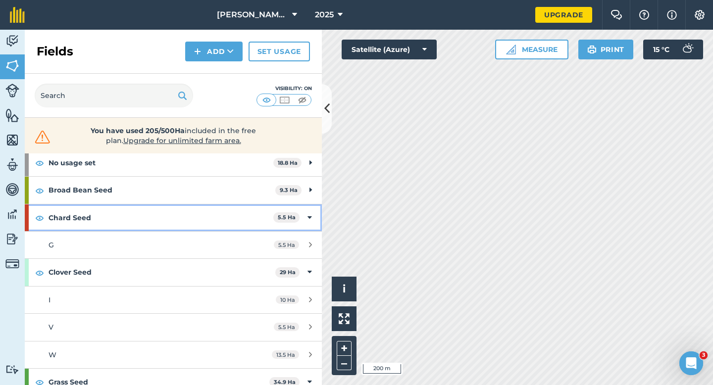
click at [312, 214] on div "Chard Seed 5.5 Ha" at bounding box center [173, 218] width 297 height 27
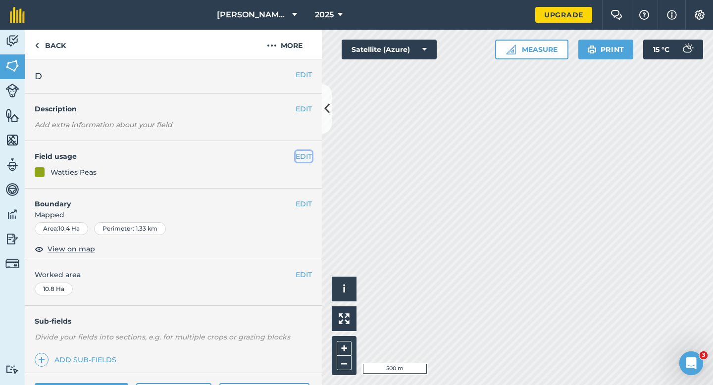
click at [296, 153] on button "EDIT" at bounding box center [304, 156] width 16 height 11
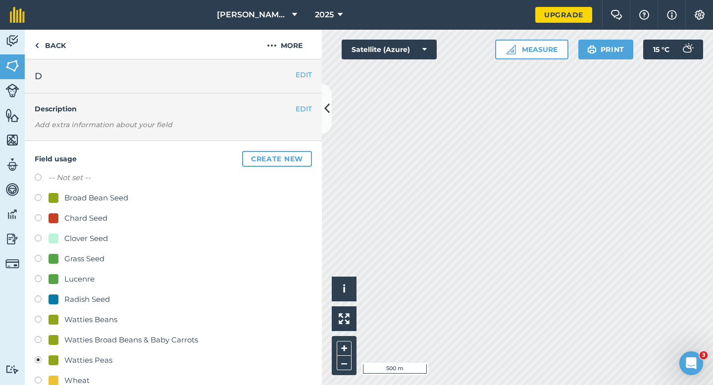
click at [92, 323] on div "Watties Beans" at bounding box center [90, 320] width 53 height 12
radio input "true"
radio input "false"
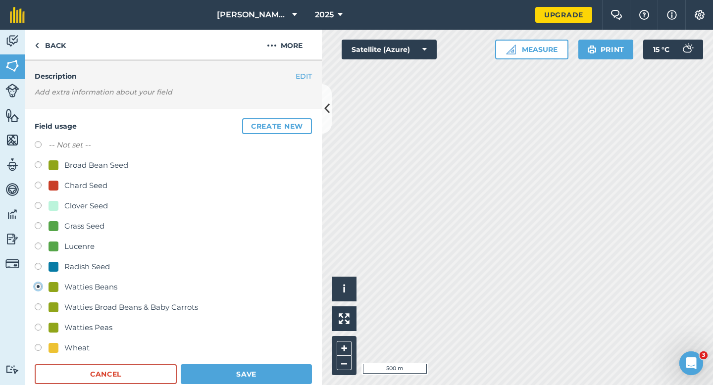
scroll to position [79, 0]
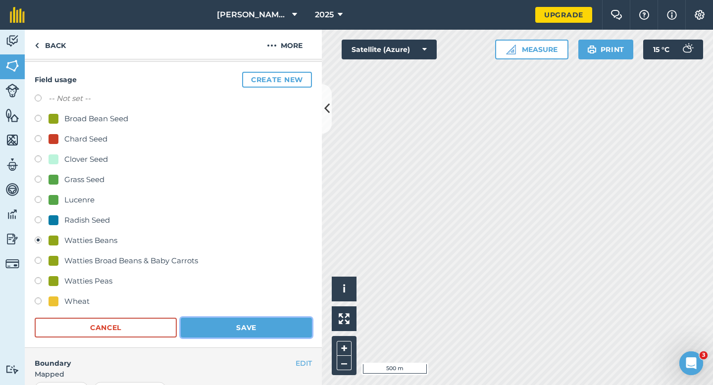
click at [220, 335] on button "Save" at bounding box center [246, 328] width 131 height 20
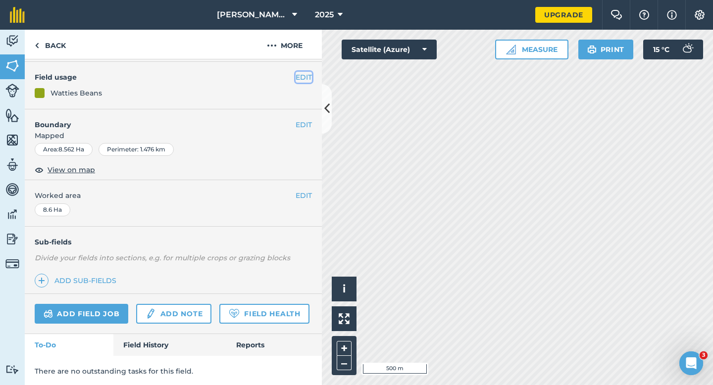
click at [306, 79] on button "EDIT" at bounding box center [304, 77] width 16 height 11
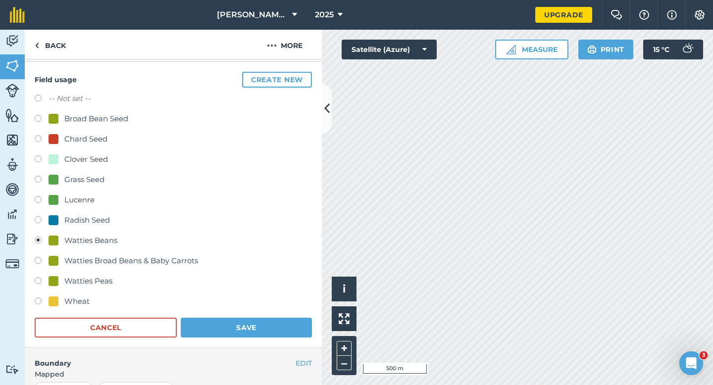
click at [101, 288] on div "Watties Peas" at bounding box center [173, 282] width 277 height 14
click at [91, 283] on div "Watties Peas" at bounding box center [88, 281] width 48 height 12
radio input "true"
radio input "false"
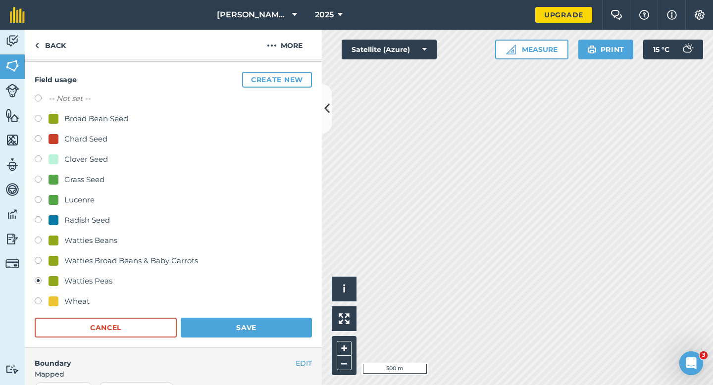
click at [238, 342] on div "Field usage Create new -- Not set -- Broad Bean Seed Chard Seed Clover Seed Gra…" at bounding box center [173, 205] width 297 height 286
click at [251, 327] on button "Save" at bounding box center [246, 328] width 131 height 20
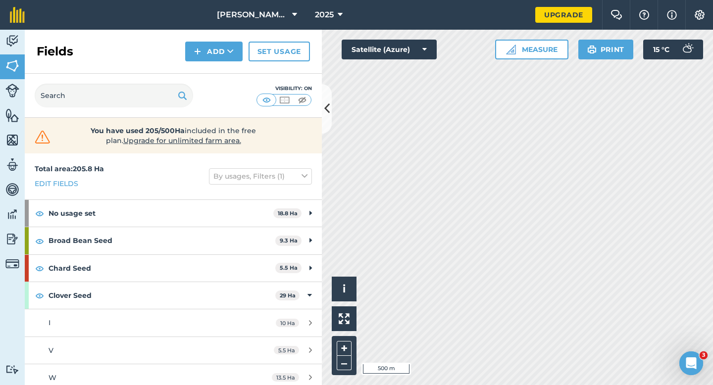
click at [317, 151] on div "Activity Fields Livestock Features Maps Team Vehicles Data Reporting Billing Tu…" at bounding box center [356, 208] width 713 height 356
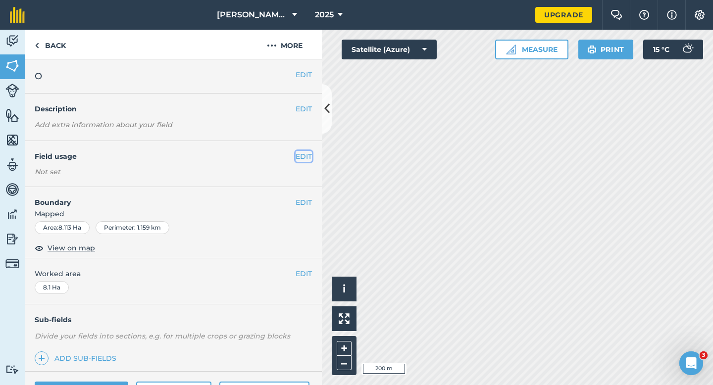
click at [305, 158] on button "EDIT" at bounding box center [304, 156] width 16 height 11
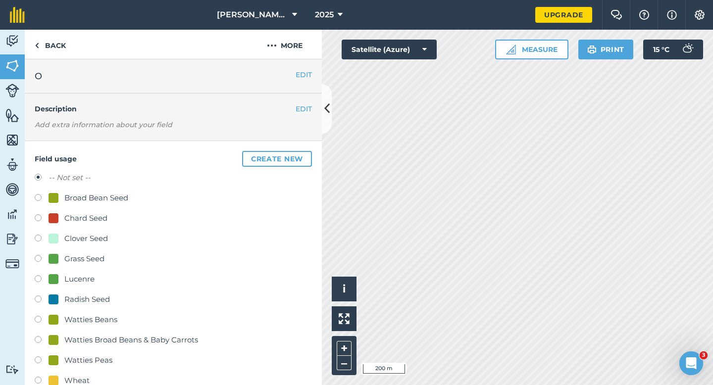
click at [65, 241] on div "Clover Seed" at bounding box center [86, 239] width 44 height 12
radio input "true"
radio input "false"
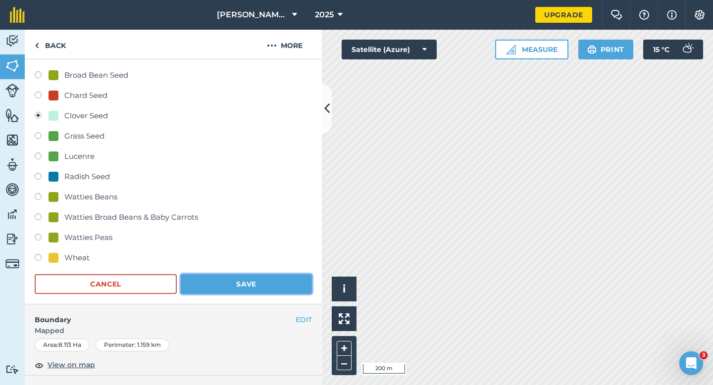
click at [209, 288] on button "Save" at bounding box center [246, 284] width 131 height 20
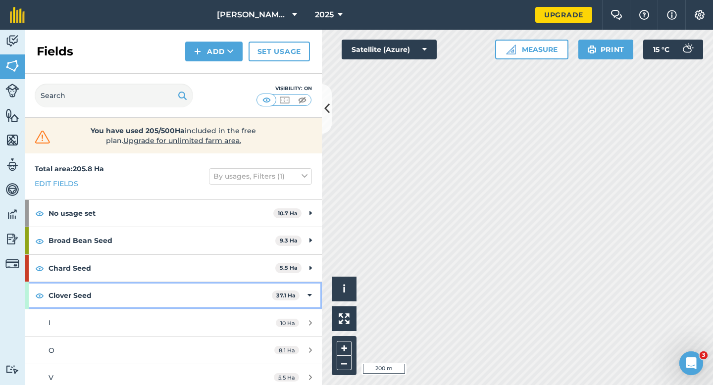
click at [282, 297] on strong "37.1 Ha" at bounding box center [285, 295] width 19 height 7
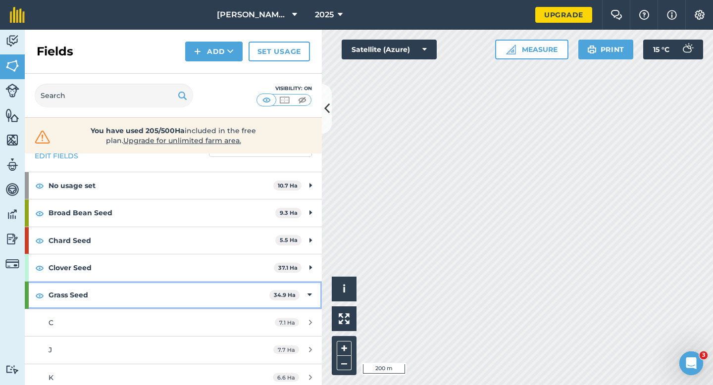
click at [306, 297] on div "Grass Seed 34.9 Ha" at bounding box center [173, 295] width 297 height 27
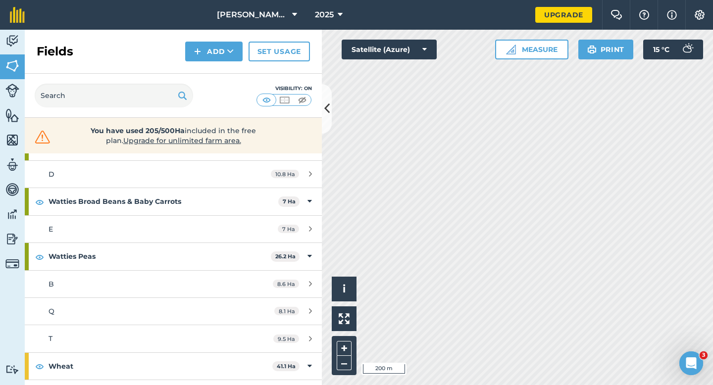
scroll to position [339, 0]
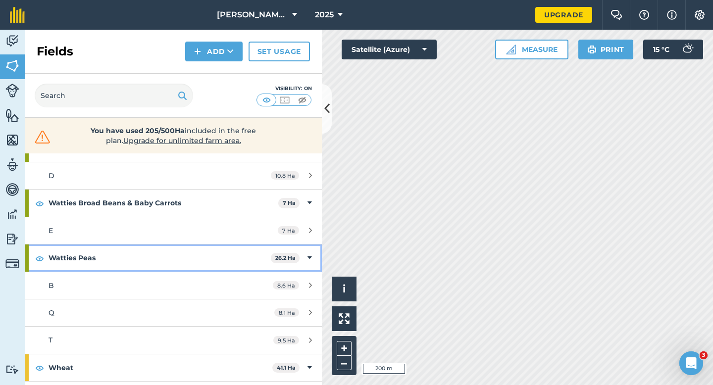
click at [307, 259] on div "Watties Peas 26.2 Ha" at bounding box center [173, 258] width 297 height 27
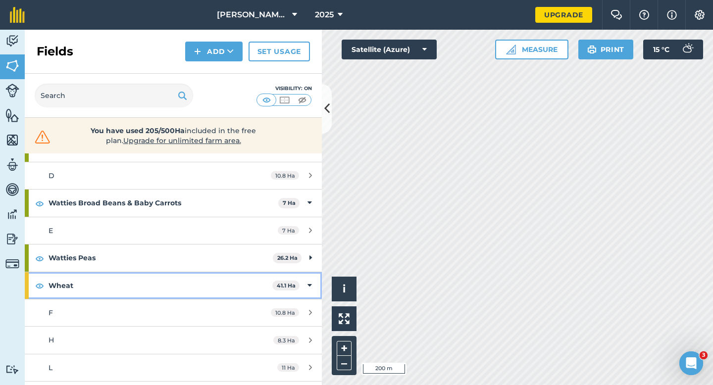
click at [304, 284] on div "Wheat 41.1 Ha" at bounding box center [173, 285] width 297 height 27
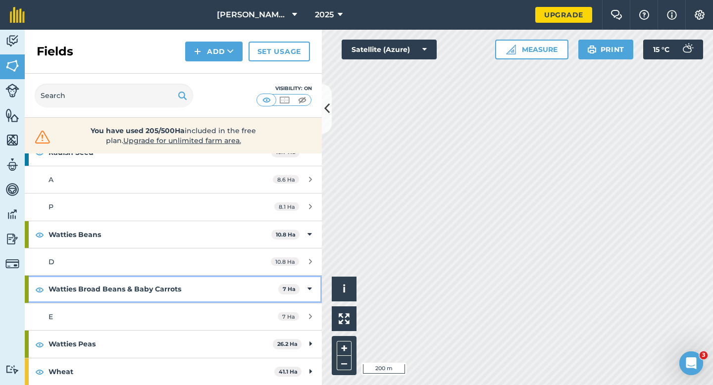
click at [306, 285] on div "Watties Broad Beans & Baby Carrots 7 Ha" at bounding box center [173, 289] width 297 height 27
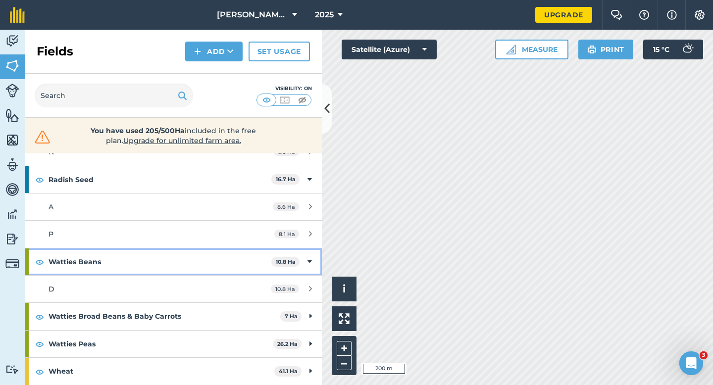
click at [307, 253] on div "Watties Beans 10.8 Ha" at bounding box center [173, 262] width 297 height 27
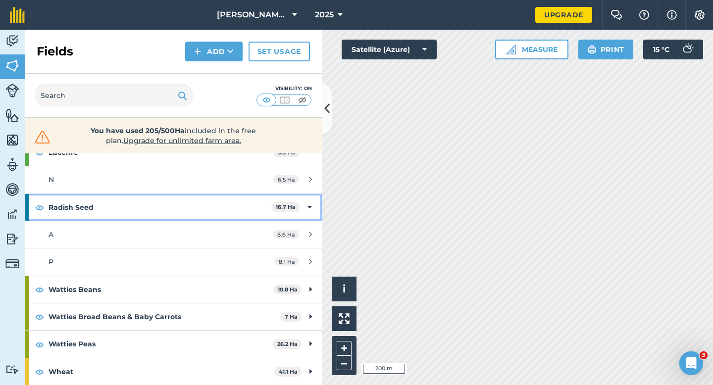
click at [308, 205] on icon at bounding box center [310, 207] width 4 height 11
click at [309, 204] on icon at bounding box center [310, 207] width 4 height 11
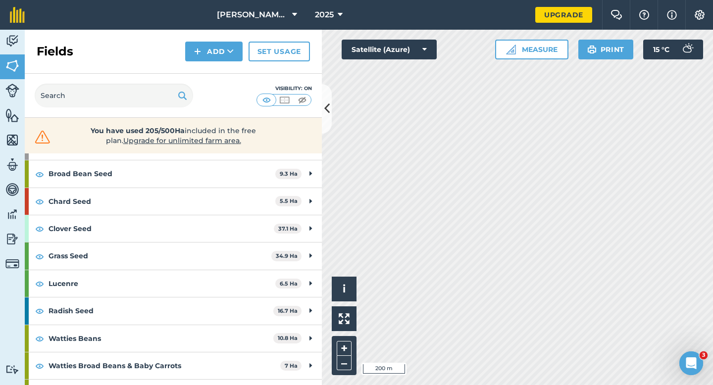
scroll to position [0, 0]
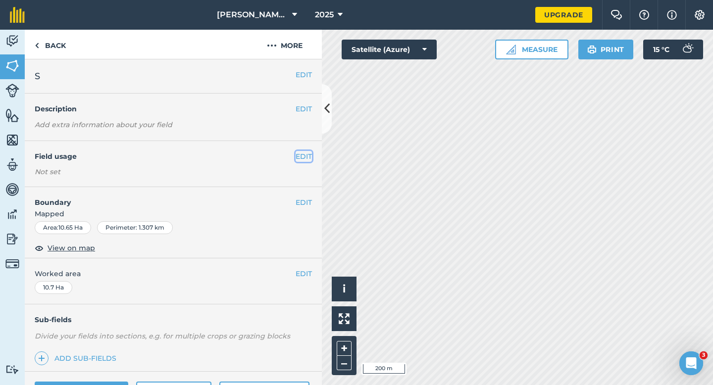
click at [310, 152] on button "EDIT" at bounding box center [304, 156] width 16 height 11
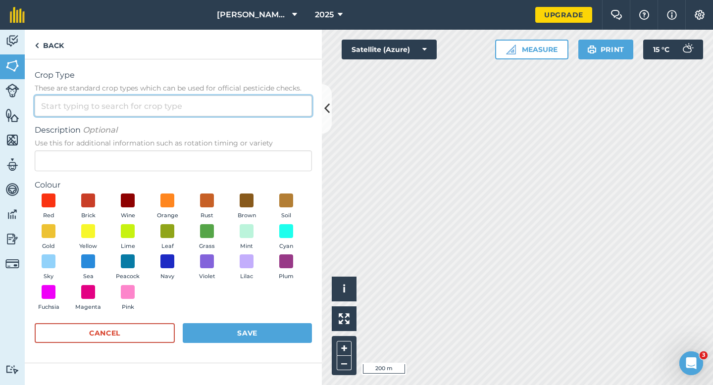
click at [283, 115] on input "Crop Type These are standard crop types which can be used for official pesticid…" at bounding box center [173, 106] width 277 height 21
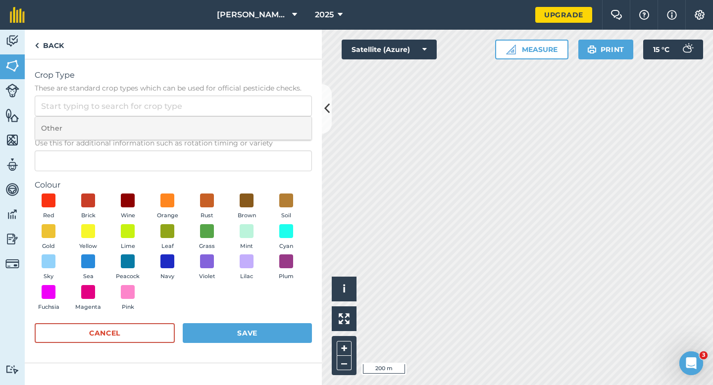
click at [283, 124] on li "Other" at bounding box center [173, 128] width 276 height 23
type input "Other"
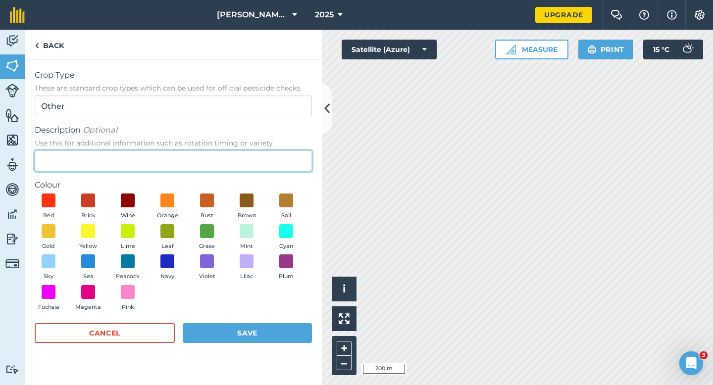
click at [283, 153] on input "Description Optional Use this for additional information such as rotation timin…" at bounding box center [173, 161] width 277 height 21
type input "Barley"
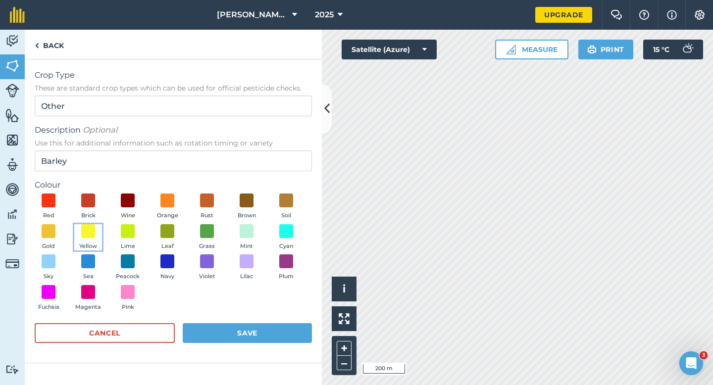
click at [100, 234] on button "Yellow" at bounding box center [88, 237] width 28 height 27
click at [264, 355] on div "Crop Type These are standard crop types which can be used for official pesticid…" at bounding box center [173, 211] width 297 height 304
click at [264, 332] on button "Save" at bounding box center [247, 333] width 129 height 20
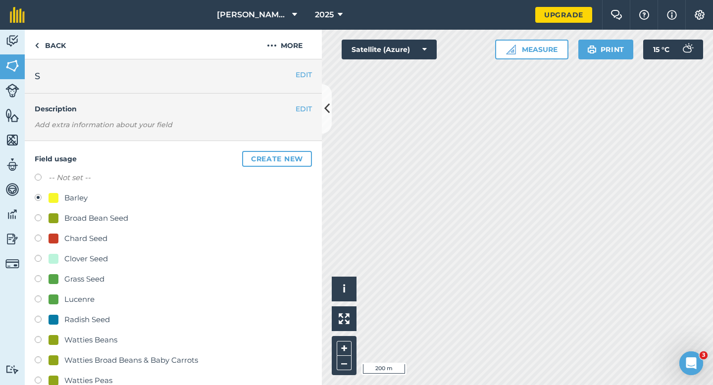
scroll to position [176, 0]
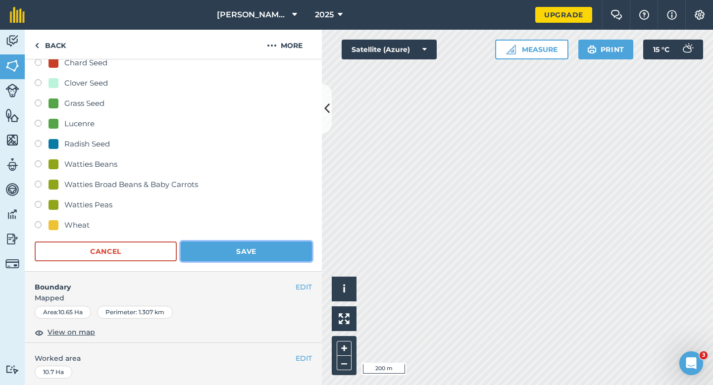
click at [251, 252] on button "Save" at bounding box center [246, 252] width 131 height 20
